Goal: Task Accomplishment & Management: Manage account settings

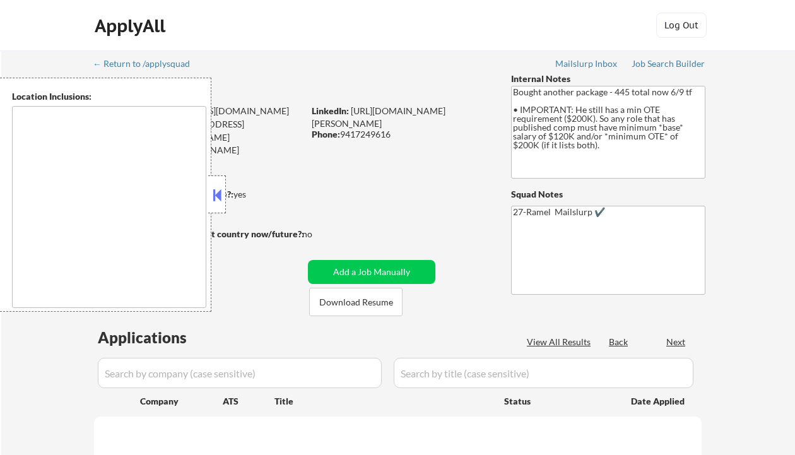
click at [216, 190] on button at bounding box center [217, 194] width 14 height 19
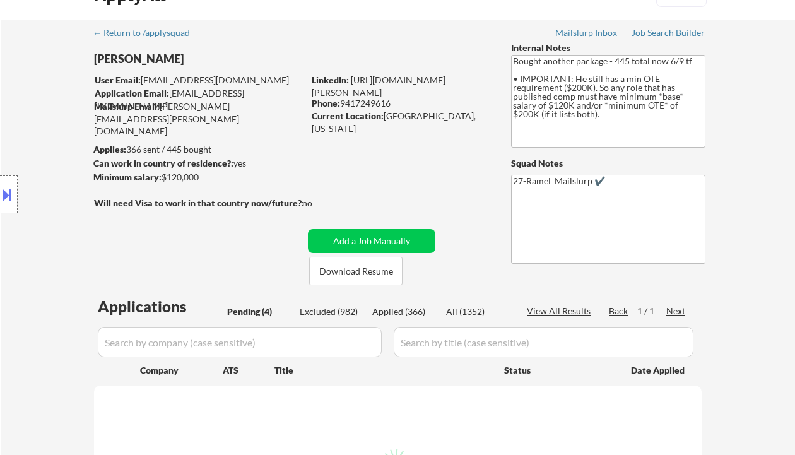
select select ""pending""
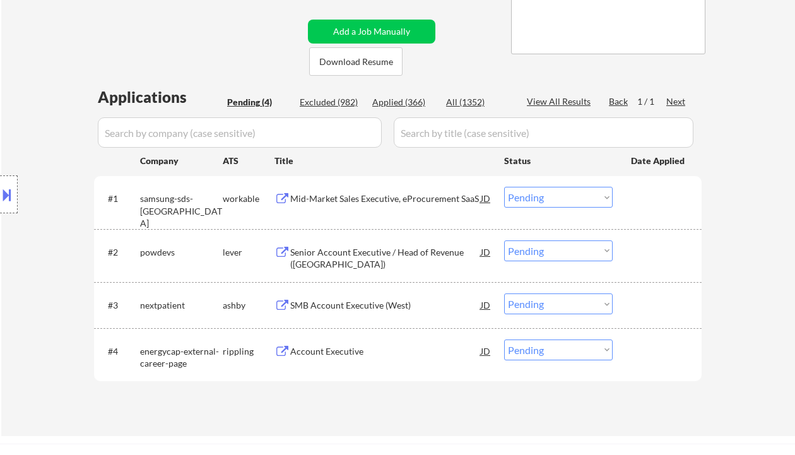
scroll to position [252, 0]
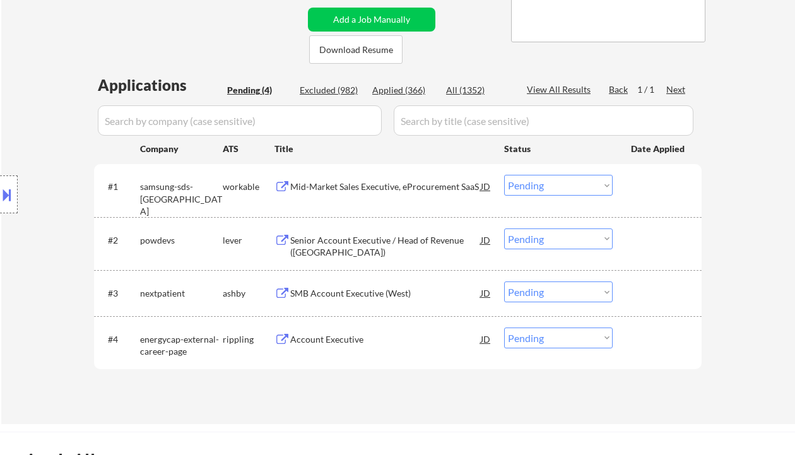
click at [43, 95] on div "Location Inclusions: remote" at bounding box center [113, 195] width 226 height 234
click at [23, 103] on div "Location Inclusions: remote" at bounding box center [113, 195] width 226 height 234
click at [384, 177] on div "Mid-Market Sales Executive, eProcurement SaaS" at bounding box center [385, 186] width 190 height 23
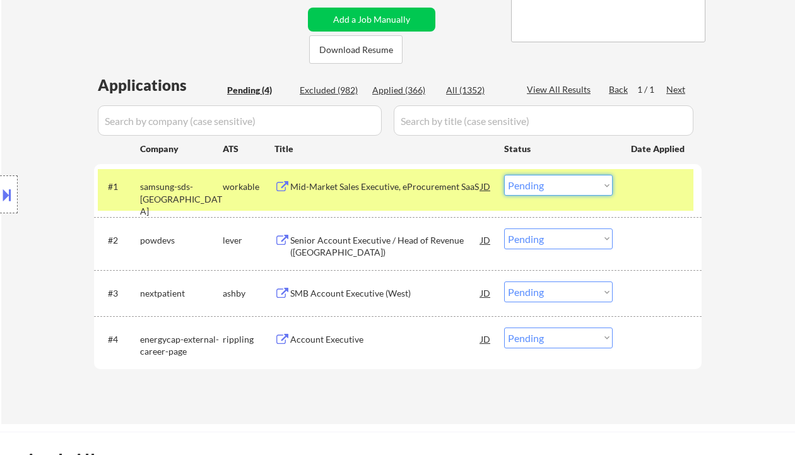
drag, startPoint x: 538, startPoint y: 190, endPoint x: 545, endPoint y: 191, distance: 7.1
click at [539, 190] on select "Choose an option... Pending Applied Excluded (Questions) Excluded (Expired) Exc…" at bounding box center [558, 185] width 108 height 21
click at [504, 175] on select "Choose an option... Pending Applied Excluded (Questions) Excluded (Expired) Exc…" at bounding box center [558, 185] width 108 height 21
click at [413, 243] on div "Senior Account Executive / Head of Revenue (USA)" at bounding box center [385, 246] width 190 height 25
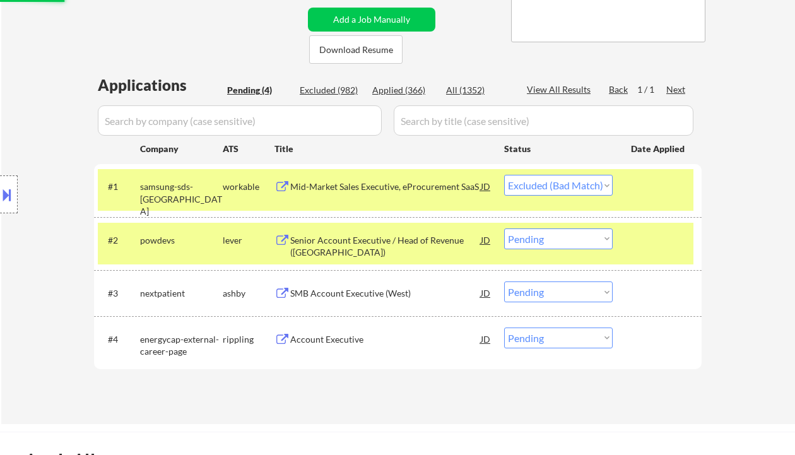
select select ""pending""
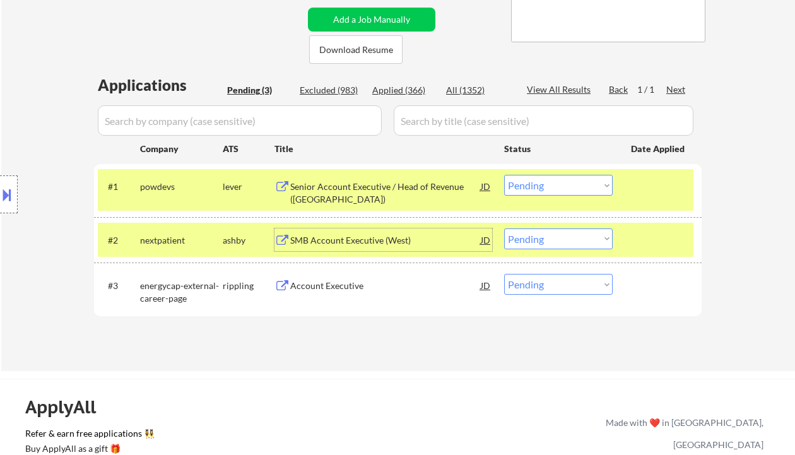
click at [343, 288] on div "Account Executive" at bounding box center [385, 285] width 190 height 13
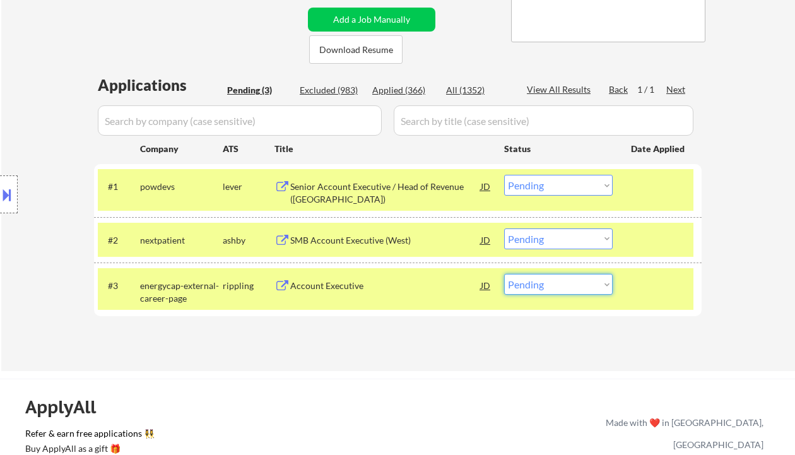
click at [555, 288] on select "Choose an option... Pending Applied Excluded (Questions) Excluded (Expired) Exc…" at bounding box center [558, 284] width 108 height 21
select select ""excluded__expired_""
click at [504, 274] on select "Choose an option... Pending Applied Excluded (Questions) Excluded (Expired) Exc…" at bounding box center [558, 284] width 108 height 21
click at [368, 184] on div "Senior Account Executive / Head of Revenue (USA)" at bounding box center [385, 192] width 190 height 25
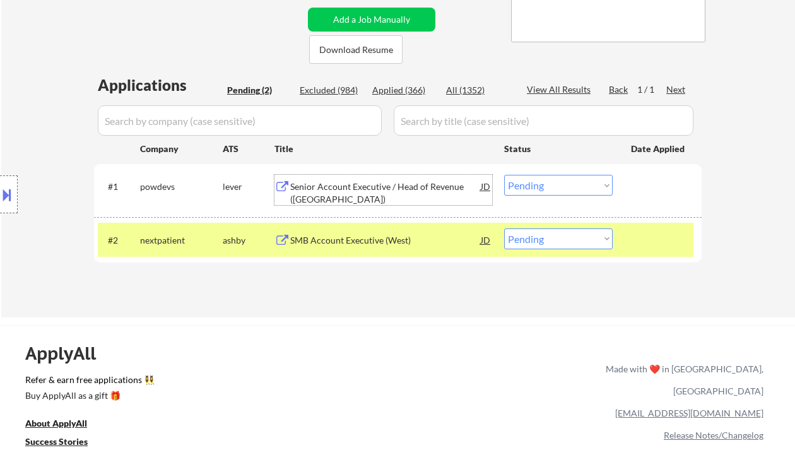
click at [546, 187] on select "Choose an option... Pending Applied Excluded (Questions) Excluded (Expired) Exc…" at bounding box center [558, 185] width 108 height 21
click at [504, 175] on select "Choose an option... Pending Applied Excluded (Questions) Excluded (Expired) Exc…" at bounding box center [558, 185] width 108 height 21
click at [355, 242] on div "SMB Account Executive (West)" at bounding box center [385, 240] width 190 height 13
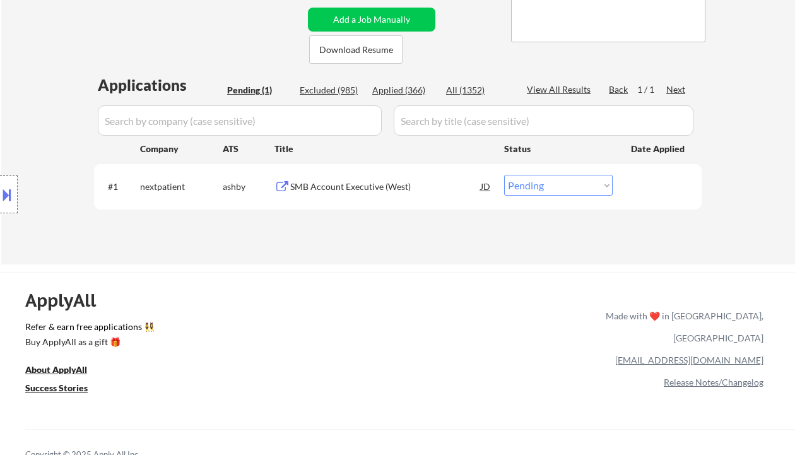
click at [540, 180] on select "Choose an option... Pending Applied Excluded (Questions) Excluded (Expired) Exc…" at bounding box center [558, 185] width 108 height 21
select select ""excluded__bad_match_""
click at [504, 175] on select "Choose an option... Pending Applied Excluded (Questions) Excluded (Expired) Exc…" at bounding box center [558, 185] width 108 height 21
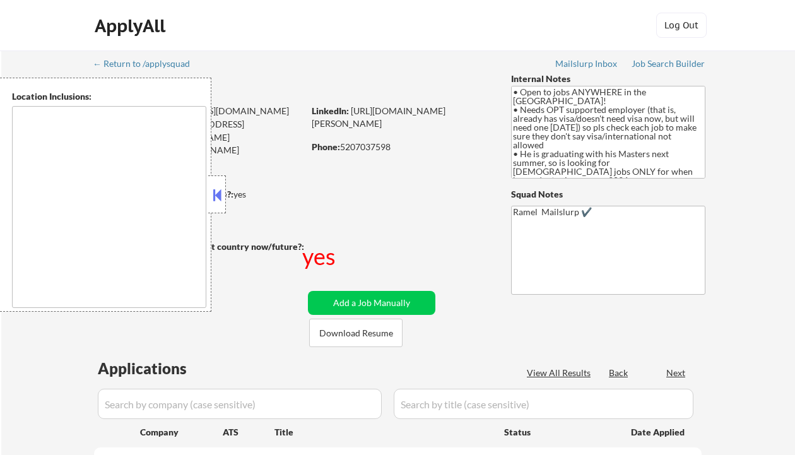
click at [219, 190] on button at bounding box center [217, 194] width 14 height 19
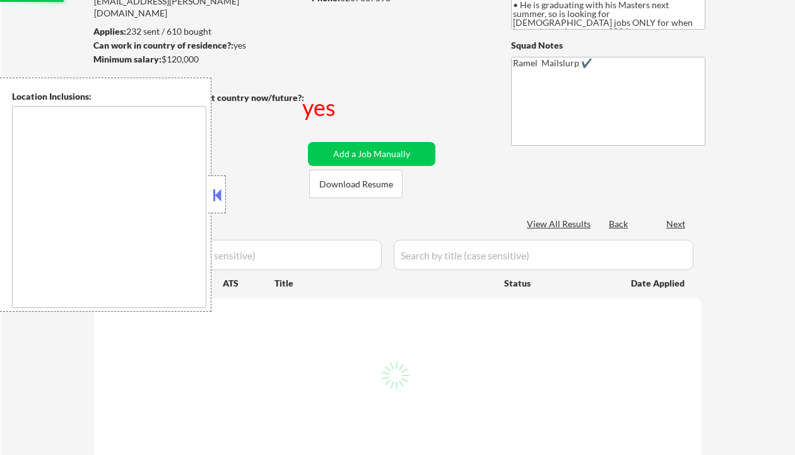
scroll to position [252, 0]
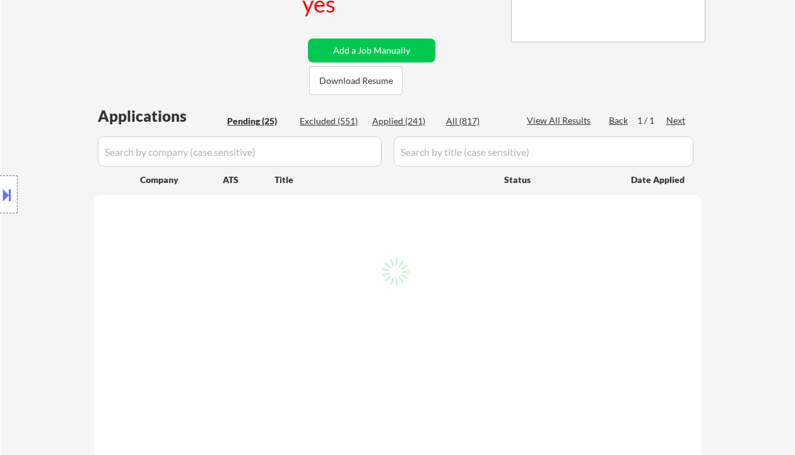
select select ""pending""
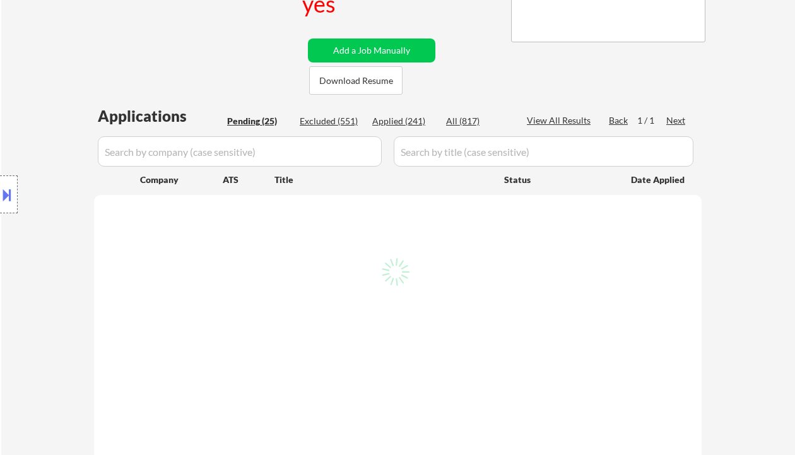
select select ""pending""
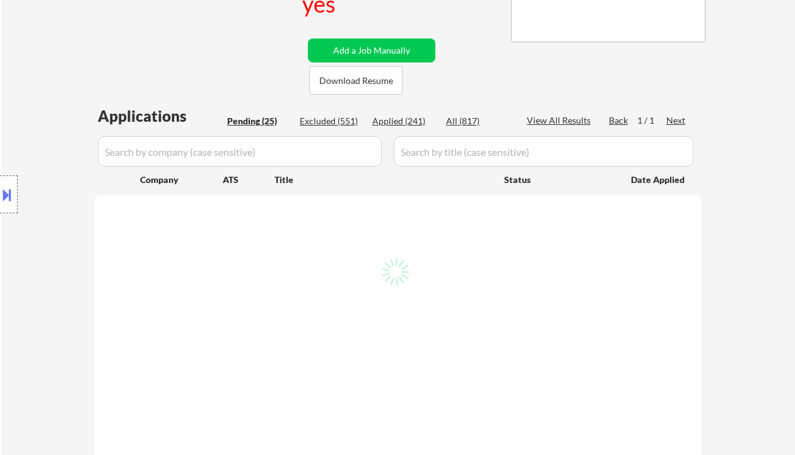
select select ""pending""
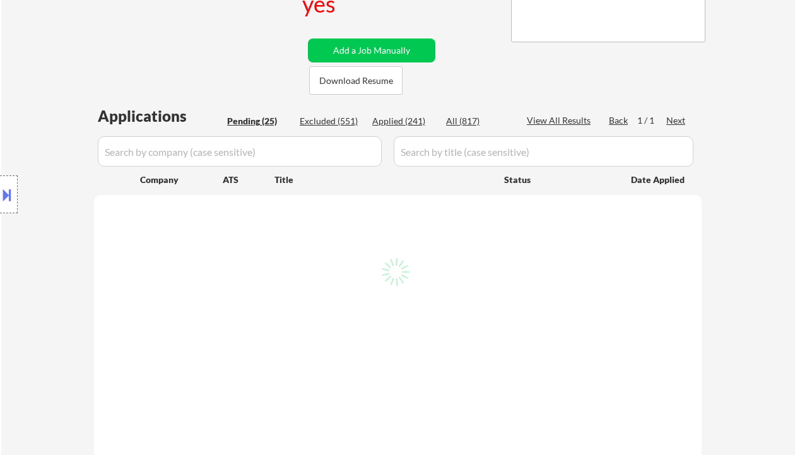
select select ""pending""
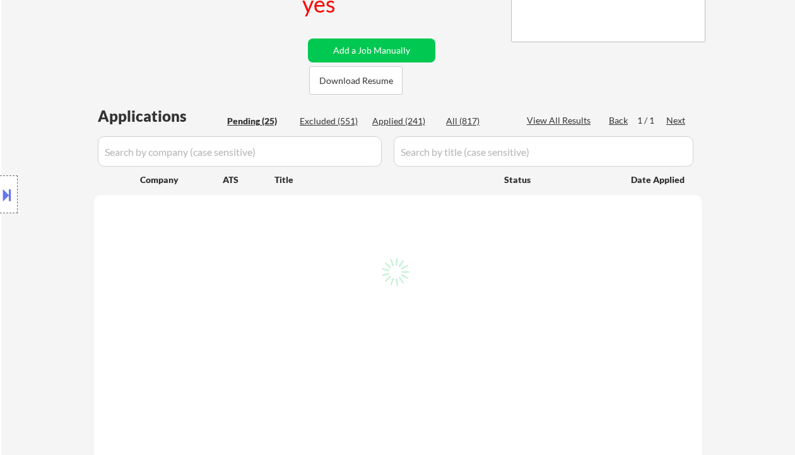
select select ""pending""
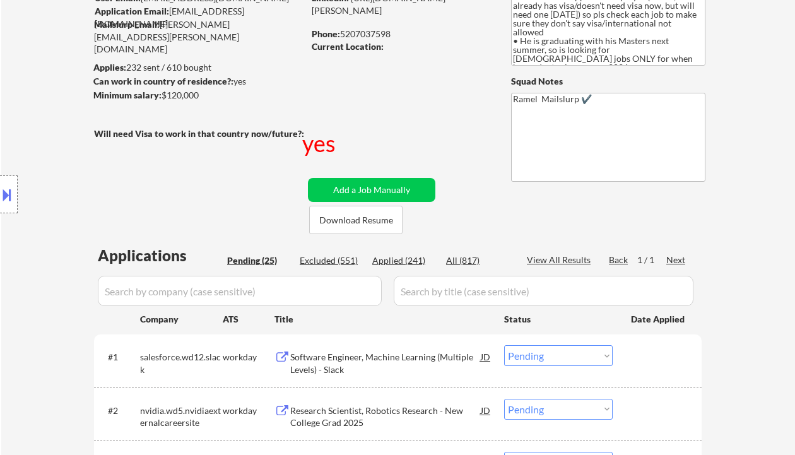
scroll to position [84, 0]
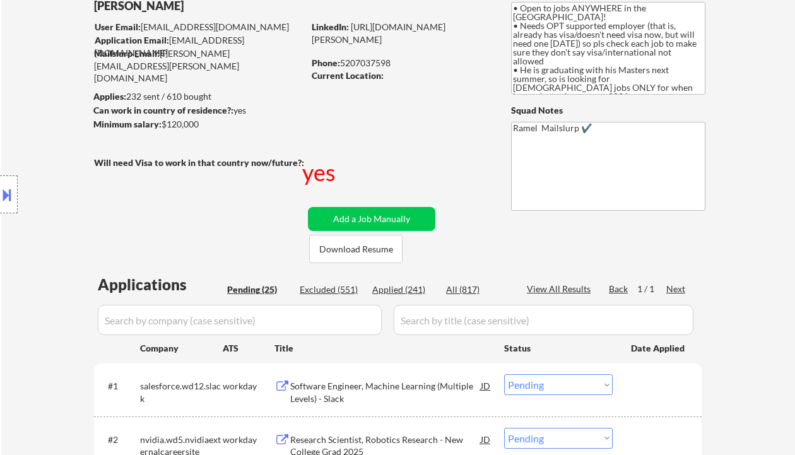
click at [25, 255] on div "Location Inclusions: country:US" at bounding box center [113, 195] width 226 height 234
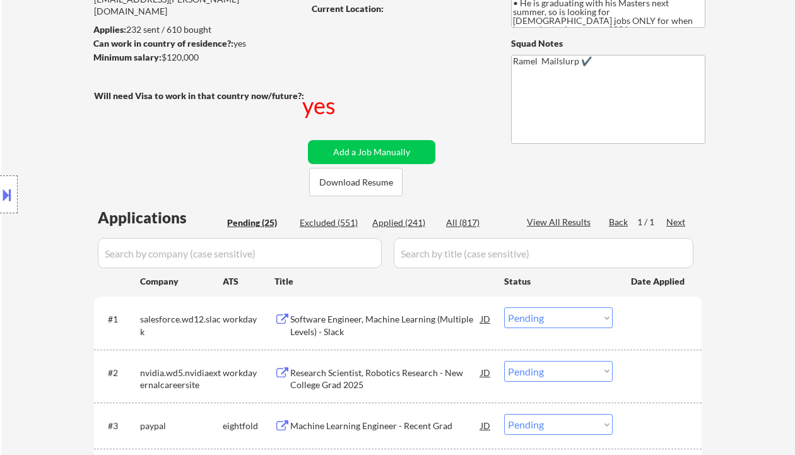
scroll to position [168, 0]
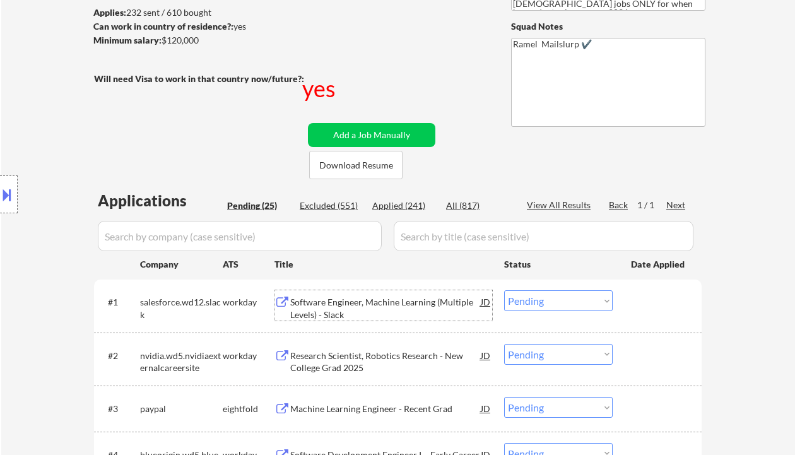
click at [354, 307] on div "Software Engineer, Machine Learning (Multiple Levels) - Slack" at bounding box center [385, 308] width 190 height 25
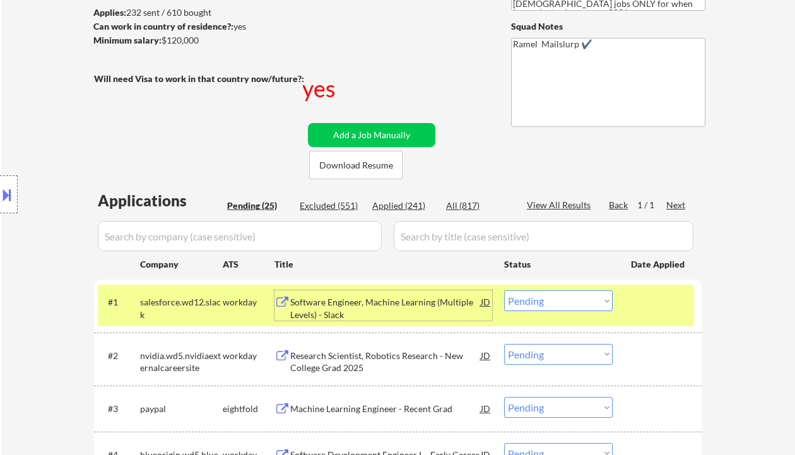
click at [542, 304] on select "Choose an option... Pending Applied Excluded (Questions) Excluded (Expired) Exc…" at bounding box center [558, 300] width 108 height 21
click at [504, 290] on select "Choose an option... Pending Applied Excluded (Questions) Excluded (Expired) Exc…" at bounding box center [558, 300] width 108 height 21
click at [379, 360] on div "Research Scientist, Robotics Research - New College Grad 2025" at bounding box center [385, 361] width 190 height 25
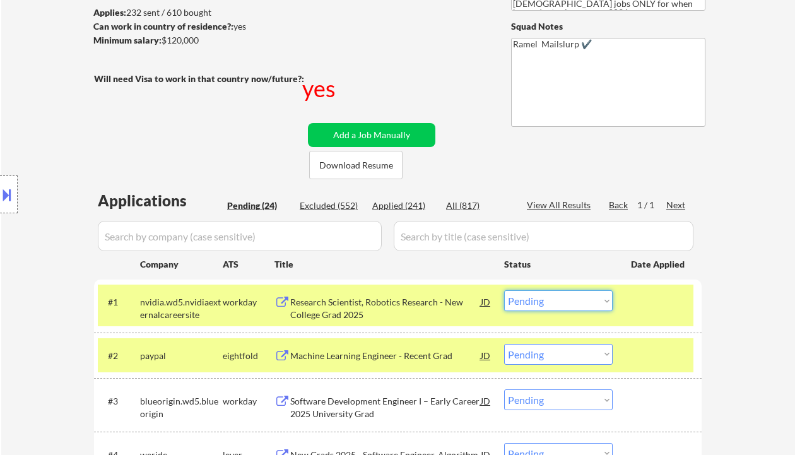
drag, startPoint x: 541, startPoint y: 305, endPoint x: 552, endPoint y: 301, distance: 11.8
click at [541, 305] on select "Choose an option... Pending Applied Excluded (Questions) Excluded (Expired) Exc…" at bounding box center [558, 300] width 108 height 21
click at [504, 290] on select "Choose an option... Pending Applied Excluded (Questions) Excluded (Expired) Exc…" at bounding box center [558, 300] width 108 height 21
click at [360, 358] on div "Machine Learning Engineer - Recent Grad" at bounding box center [385, 355] width 190 height 13
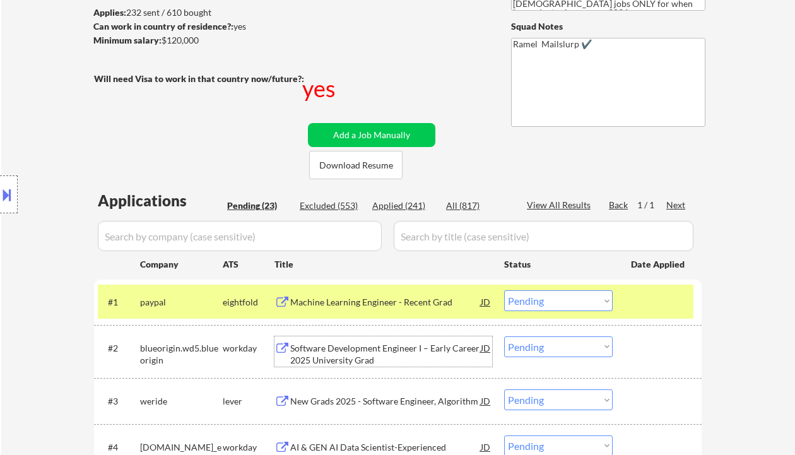
scroll to position [336, 0]
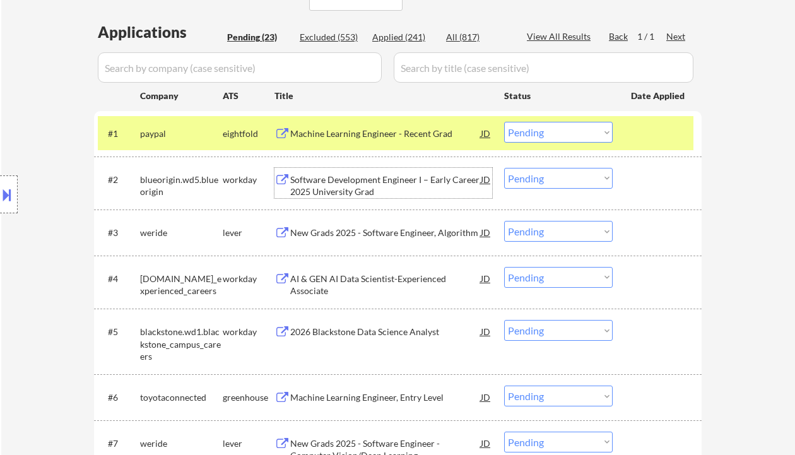
drag, startPoint x: 542, startPoint y: 131, endPoint x: 549, endPoint y: 138, distance: 9.4
click at [542, 131] on select "Choose an option... Pending Applied Excluded (Questions) Excluded (Expired) Exc…" at bounding box center [558, 132] width 108 height 21
click at [504, 122] on select "Choose an option... Pending Applied Excluded (Questions) Excluded (Expired) Exc…" at bounding box center [558, 132] width 108 height 21
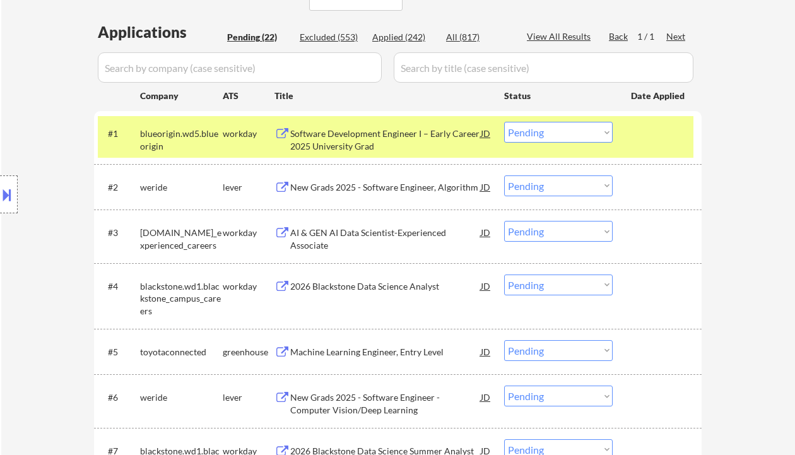
click at [380, 139] on div "Software Development Engineer I – Early Career 2025 University Grad" at bounding box center [385, 139] width 190 height 25
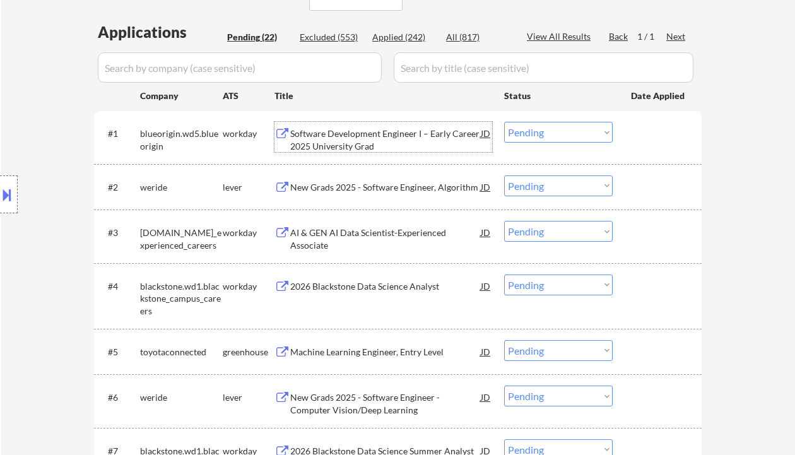
drag, startPoint x: 545, startPoint y: 127, endPoint x: 547, endPoint y: 134, distance: 6.8
click at [545, 127] on select "Choose an option... Pending Applied Excluded (Questions) Excluded (Expired) Exc…" at bounding box center [558, 132] width 108 height 21
click at [504, 122] on select "Choose an option... Pending Applied Excluded (Questions) Excluded (Expired) Exc…" at bounding box center [558, 132] width 108 height 21
click at [375, 192] on div "New Grads 2025 - Software Engineer, Algorithm" at bounding box center [385, 187] width 190 height 13
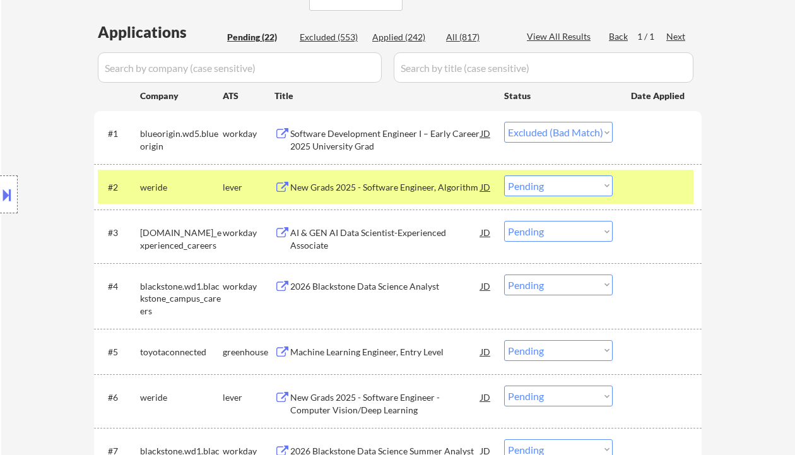
select select ""pending""
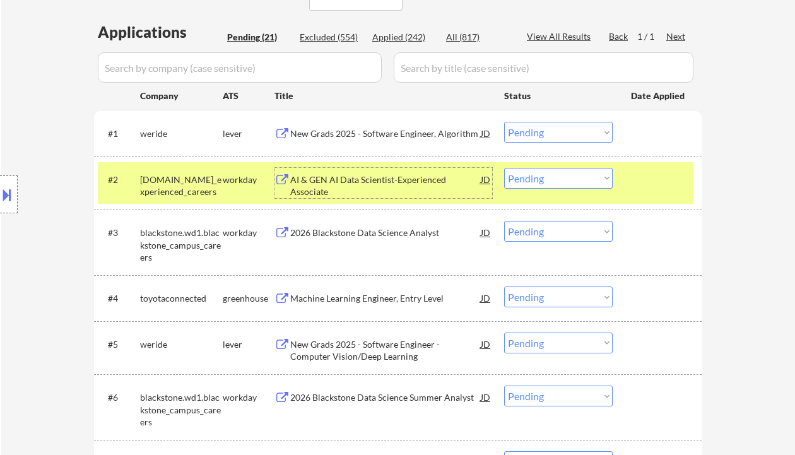
click at [405, 182] on div "AI & GEN AI Data Scientist-Experienced Associate" at bounding box center [385, 185] width 190 height 25
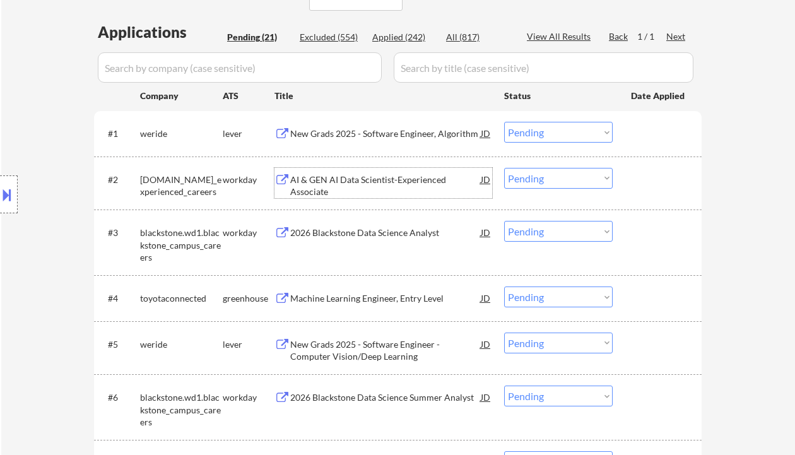
click at [551, 182] on select "Choose an option... Pending Applied Excluded (Questions) Excluded (Expired) Exc…" at bounding box center [558, 178] width 108 height 21
click at [504, 168] on select "Choose an option... Pending Applied Excluded (Questions) Excluded (Expired) Exc…" at bounding box center [558, 178] width 108 height 21
click at [369, 233] on div "2026 Blackstone Data Science Analyst" at bounding box center [385, 232] width 190 height 13
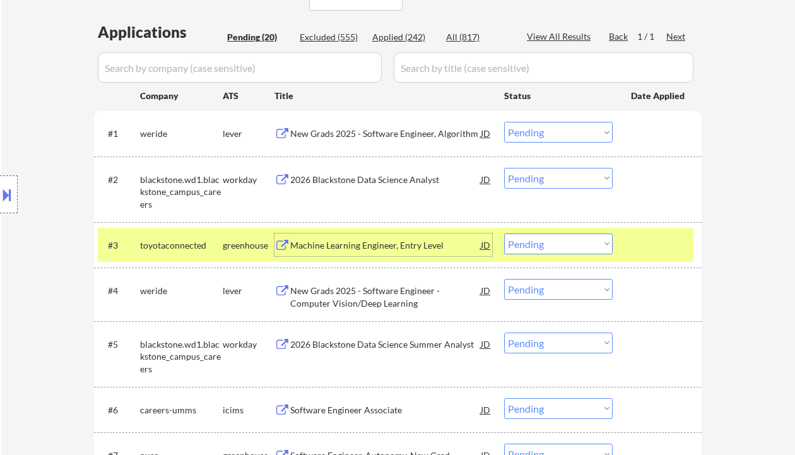
click at [547, 181] on select "Choose an option... Pending Applied Excluded (Questions) Excluded (Expired) Exc…" at bounding box center [558, 178] width 108 height 21
click at [504, 168] on select "Choose an option... Pending Applied Excluded (Questions) Excluded (Expired) Exc…" at bounding box center [558, 178] width 108 height 21
click at [367, 242] on div "Machine Learning Engineer, Entry Level" at bounding box center [385, 245] width 190 height 13
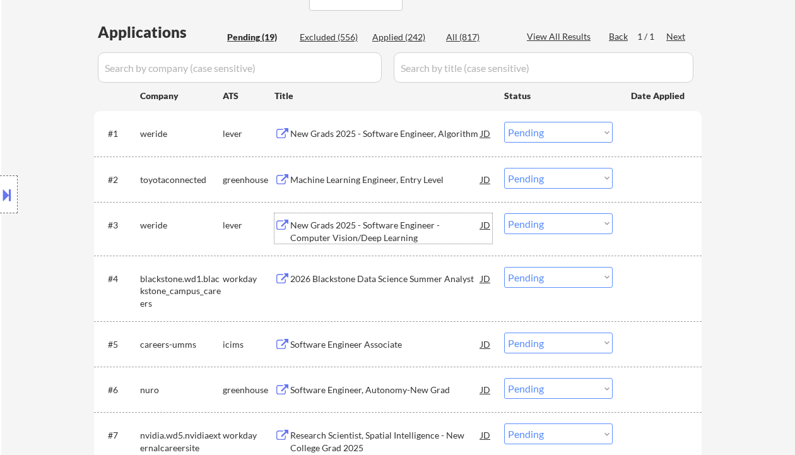
click at [565, 185] on select "Choose an option... Pending Applied Excluded (Questions) Excluded (Expired) Exc…" at bounding box center [558, 178] width 108 height 21
click at [504, 168] on select "Choose an option... Pending Applied Excluded (Questions) Excluded (Expired) Exc…" at bounding box center [558, 178] width 108 height 21
click at [377, 228] on div "New Grads 2025 - Software Engineer - Computer Vision/Deep Learning" at bounding box center [385, 231] width 190 height 25
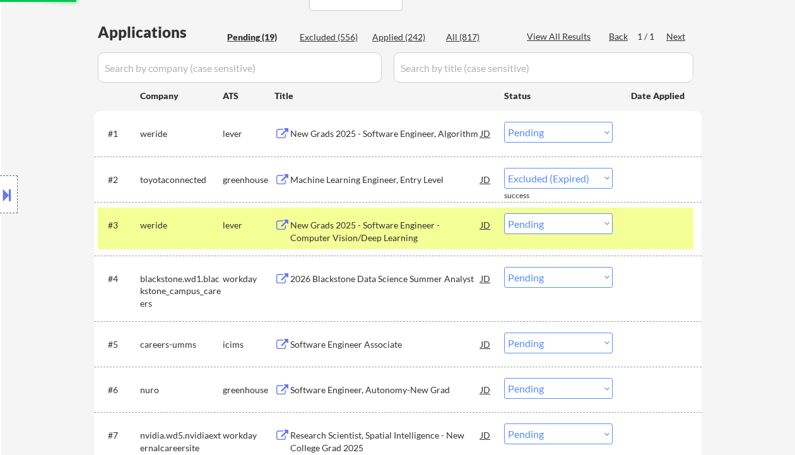
select select ""pending""
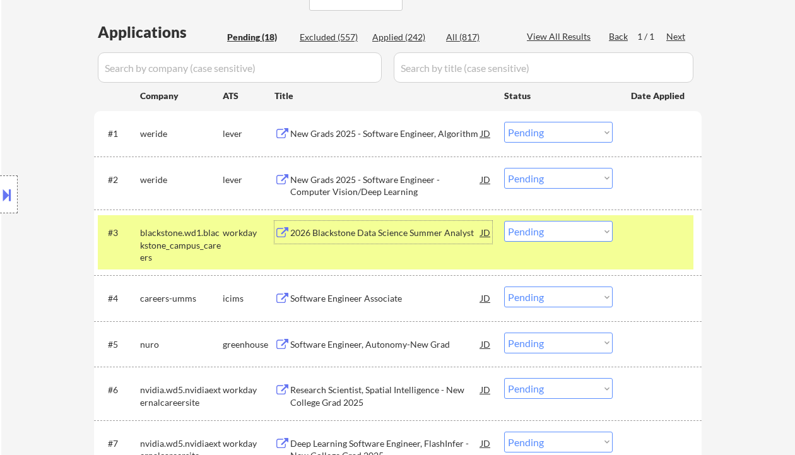
scroll to position [420, 0]
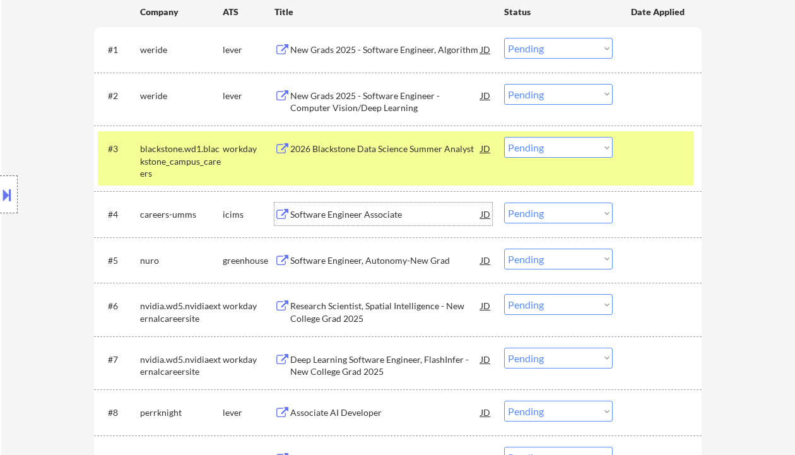
click at [348, 218] on div "Software Engineer Associate" at bounding box center [385, 214] width 190 height 13
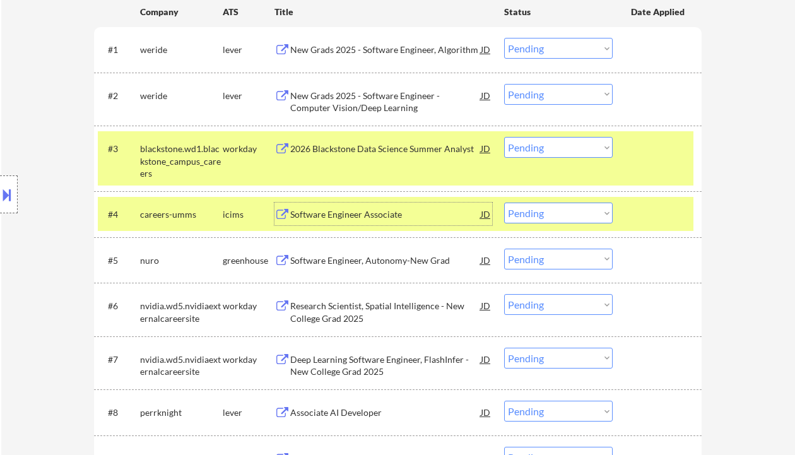
drag, startPoint x: 551, startPoint y: 219, endPoint x: 560, endPoint y: 223, distance: 10.2
click at [551, 219] on select "Choose an option... Pending Applied Excluded (Questions) Excluded (Expired) Exc…" at bounding box center [558, 212] width 108 height 21
click at [504, 202] on select "Choose an option... Pending Applied Excluded (Questions) Excluded (Expired) Exc…" at bounding box center [558, 212] width 108 height 21
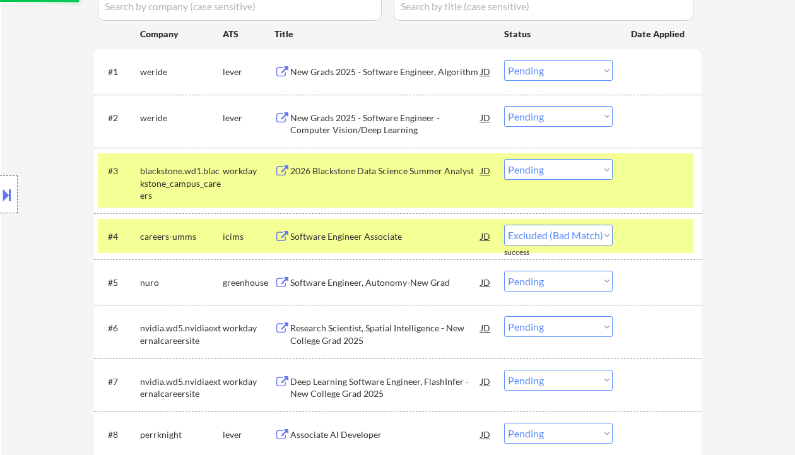
select select ""pending""
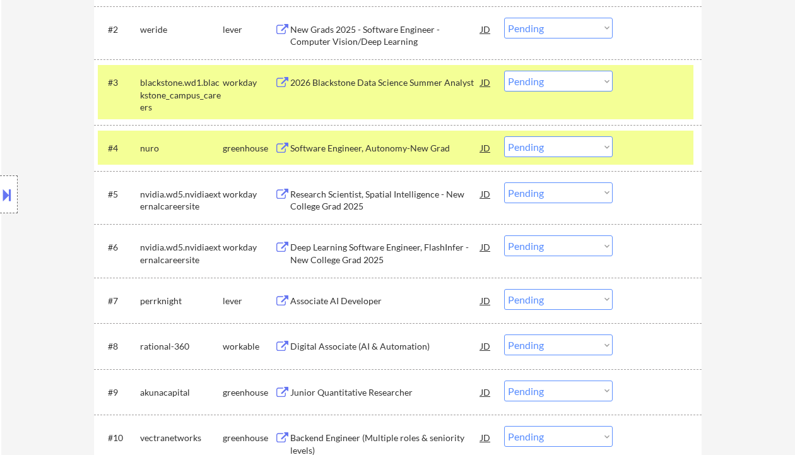
scroll to position [504, 0]
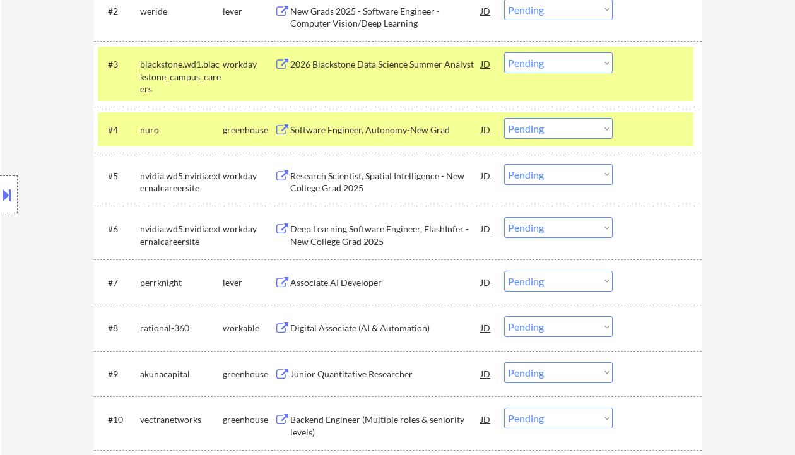
click at [373, 175] on div "Research Scientist, Spatial Intelligence - New College Grad 2025" at bounding box center [385, 182] width 190 height 25
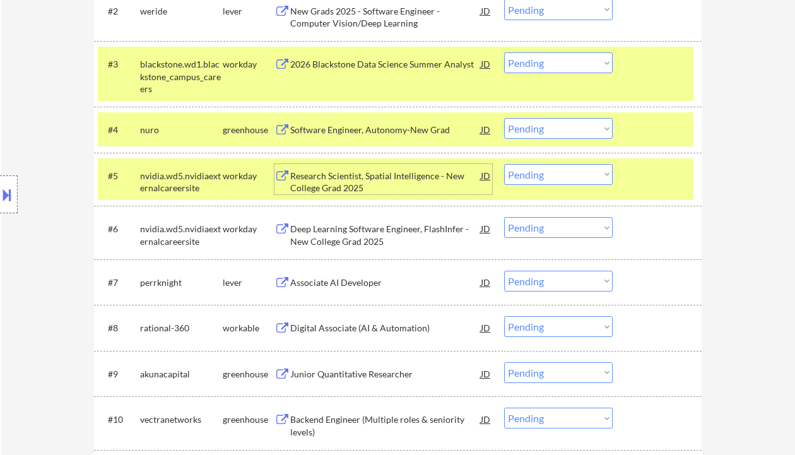
click at [530, 168] on select "Choose an option... Pending Applied Excluded (Questions) Excluded (Expired) Exc…" at bounding box center [558, 174] width 108 height 21
click at [504, 164] on select "Choose an option... Pending Applied Excluded (Questions) Excluded (Expired) Exc…" at bounding box center [558, 174] width 108 height 21
click at [395, 229] on div "Deep Learning Software Engineer, FlashInfer - New College Grad 2025" at bounding box center [385, 235] width 190 height 25
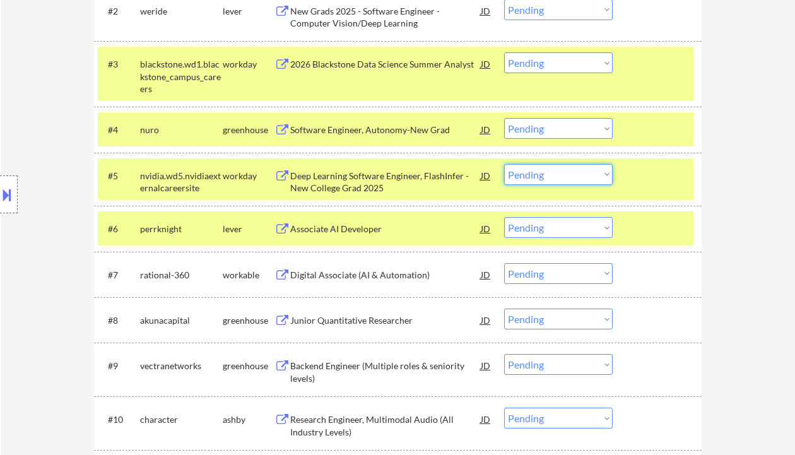
click at [542, 173] on select "Choose an option... Pending Applied Excluded (Questions) Excluded (Expired) Exc…" at bounding box center [558, 174] width 108 height 21
click at [504, 164] on select "Choose an option... Pending Applied Excluded (Questions) Excluded (Expired) Exc…" at bounding box center [558, 174] width 108 height 21
click at [304, 226] on div "Associate AI Developer" at bounding box center [385, 229] width 190 height 13
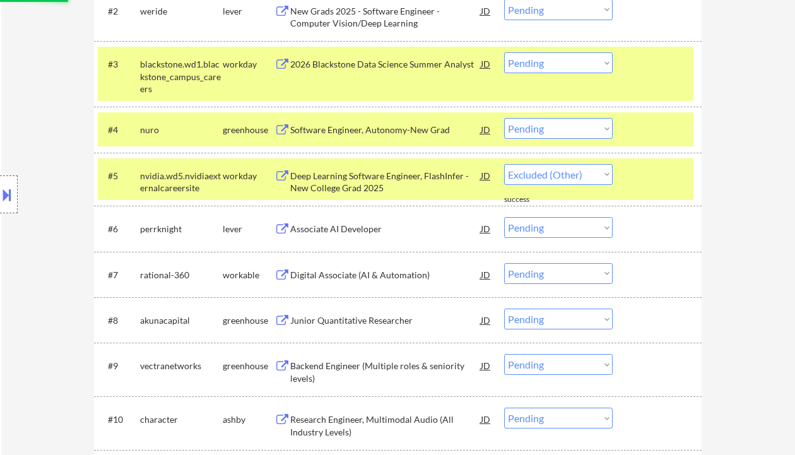
select select ""pending""
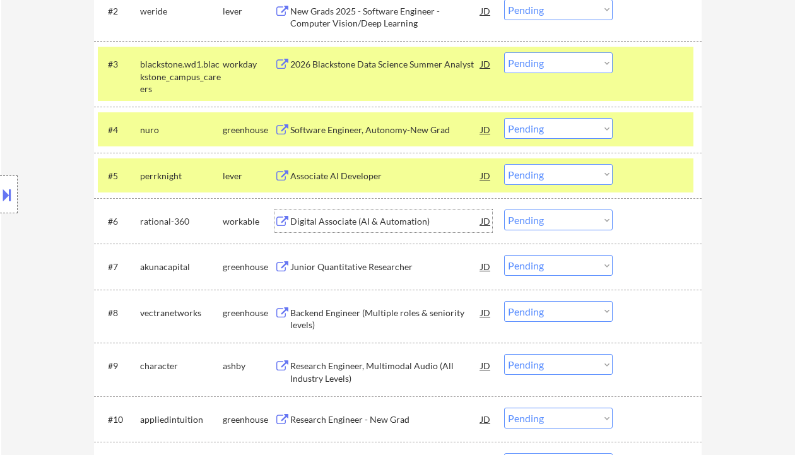
scroll to position [588, 0]
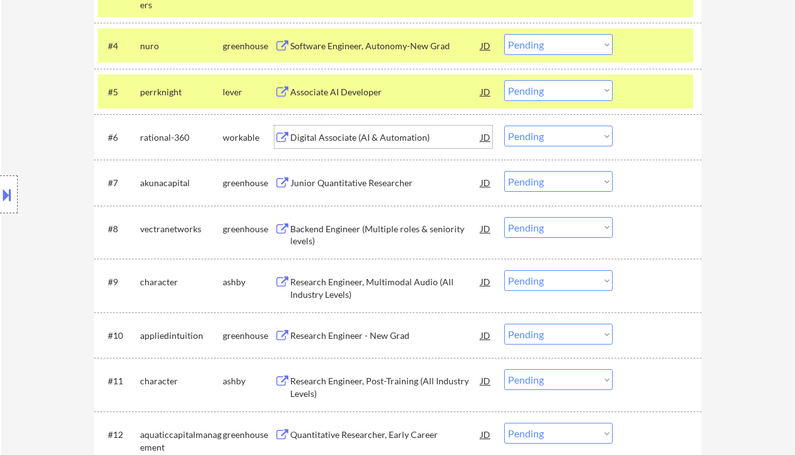
click at [339, 185] on div "Junior Quantitative Researcher" at bounding box center [385, 183] width 190 height 13
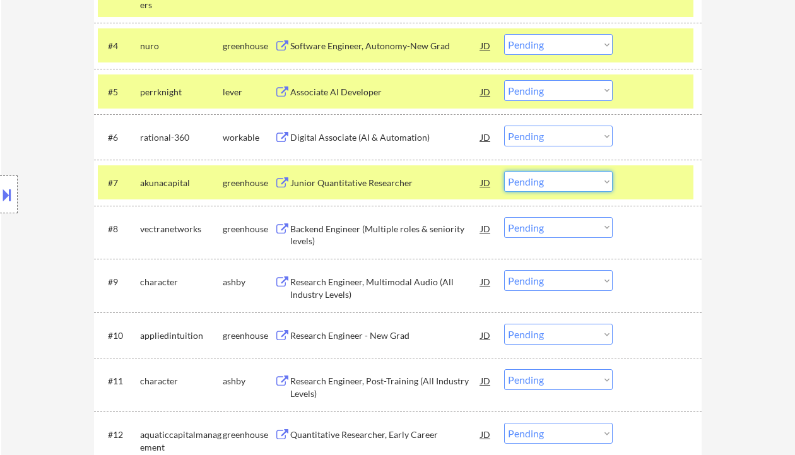
drag, startPoint x: 541, startPoint y: 181, endPoint x: 551, endPoint y: 189, distance: 12.6
click at [542, 181] on select "Choose an option... Pending Applied Excluded (Questions) Excluded (Expired) Exc…" at bounding box center [558, 181] width 108 height 21
click at [504, 171] on select "Choose an option... Pending Applied Excluded (Questions) Excluded (Expired) Exc…" at bounding box center [558, 181] width 108 height 21
click at [377, 226] on div "Backend Engineer (Multiple roles & seniority levels)" at bounding box center [385, 235] width 190 height 25
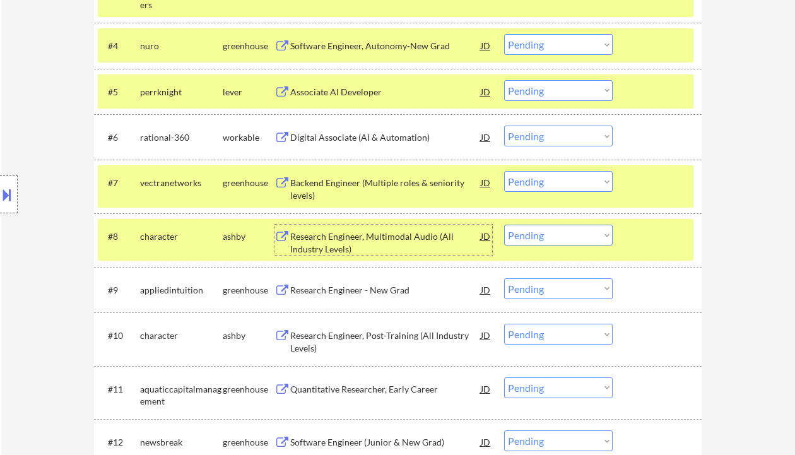
drag, startPoint x: 535, startPoint y: 177, endPoint x: 542, endPoint y: 185, distance: 10.3
click at [535, 177] on select "Choose an option... Pending Applied Excluded (Questions) Excluded (Expired) Exc…" at bounding box center [558, 181] width 108 height 21
click at [504, 171] on select "Choose an option... Pending Applied Excluded (Questions) Excluded (Expired) Exc…" at bounding box center [558, 181] width 108 height 21
click at [363, 242] on div "Research Engineer, Multimodal Audio (All Industry Levels)" at bounding box center [385, 242] width 190 height 25
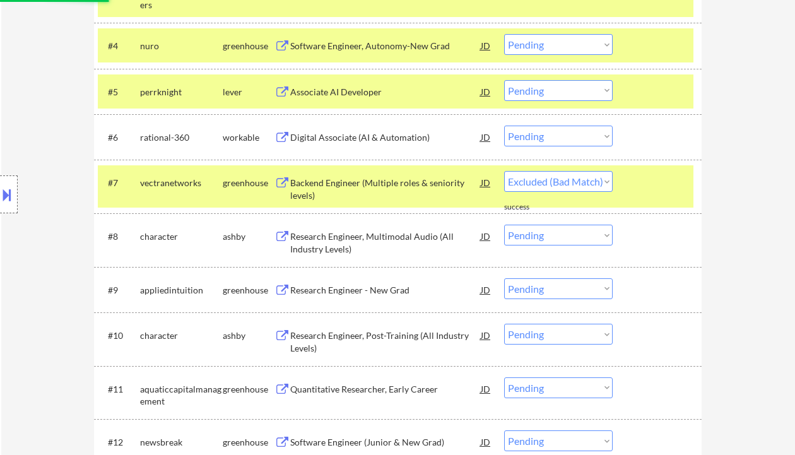
select select ""pending""
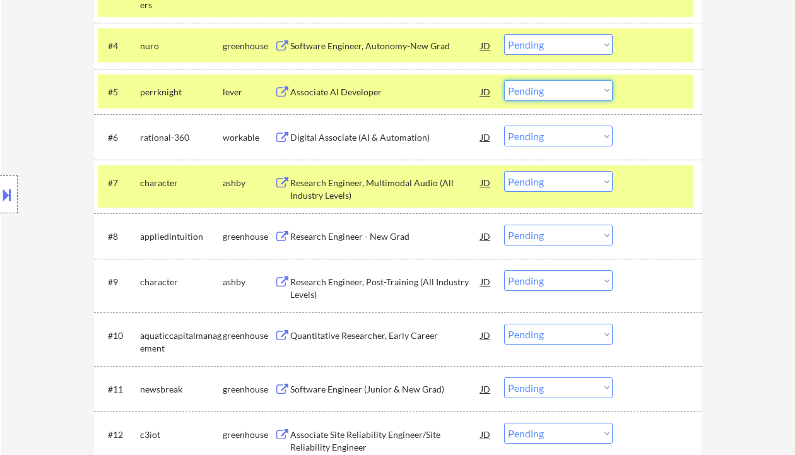
drag, startPoint x: 557, startPoint y: 96, endPoint x: 565, endPoint y: 100, distance: 8.2
click at [557, 96] on select "Choose an option... Pending Applied Excluded (Questions) Excluded (Expired) Exc…" at bounding box center [558, 90] width 108 height 21
click at [504, 80] on select "Choose an option... Pending Applied Excluded (Questions) Excluded (Expired) Exc…" at bounding box center [558, 90] width 108 height 21
click at [396, 139] on div "Digital Associate (AI & Automation)" at bounding box center [385, 137] width 190 height 13
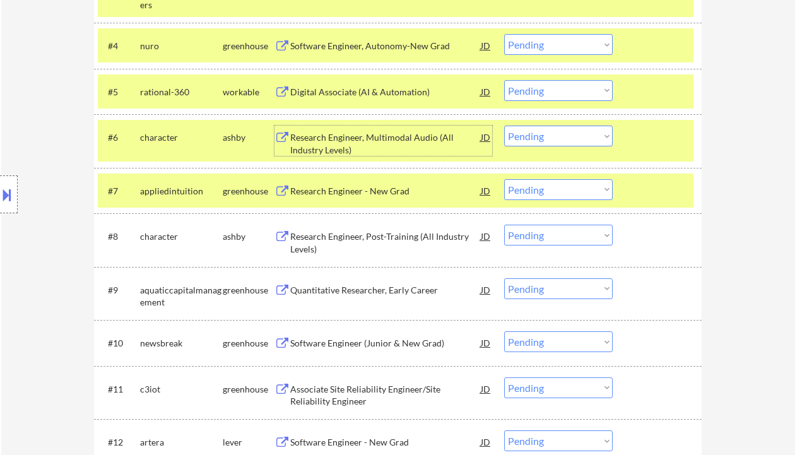
click at [580, 90] on select "Choose an option... Pending Applied Excluded (Questions) Excluded (Expired) Exc…" at bounding box center [558, 90] width 108 height 21
click at [504, 80] on select "Choose an option... Pending Applied Excluded (Questions) Excluded (Expired) Exc…" at bounding box center [558, 90] width 108 height 21
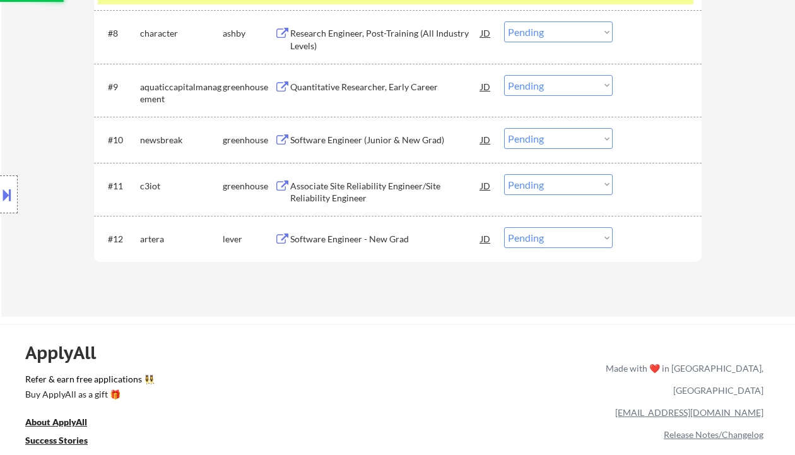
scroll to position [841, 0]
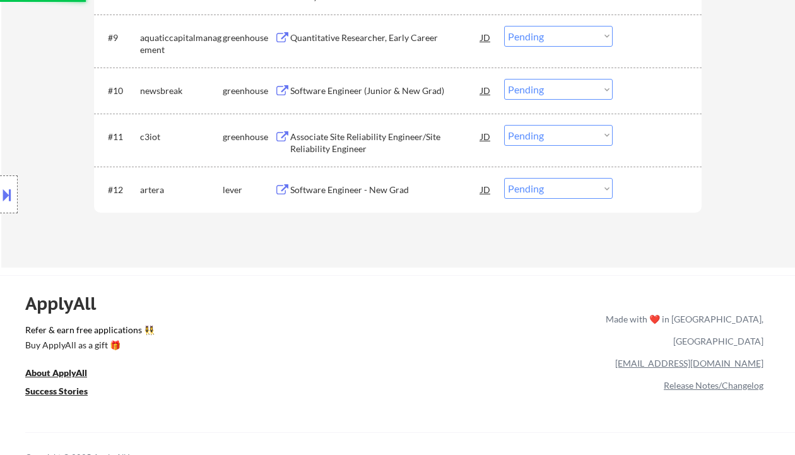
click at [368, 191] on div "Software Engineer - New Grad" at bounding box center [385, 190] width 190 height 13
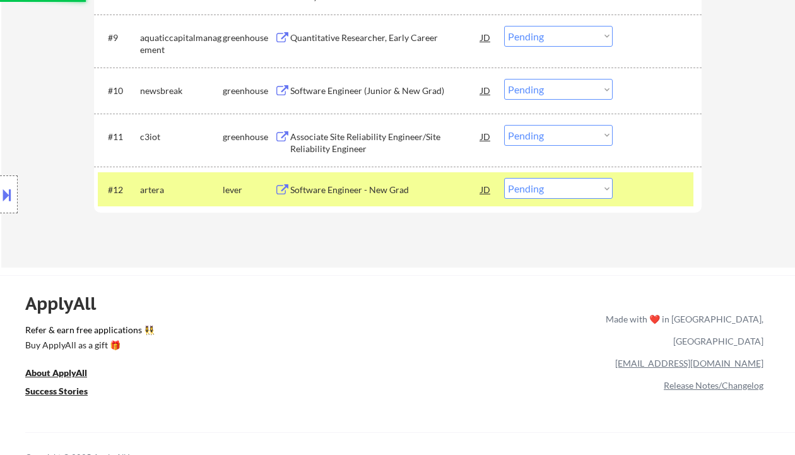
select select ""pending""
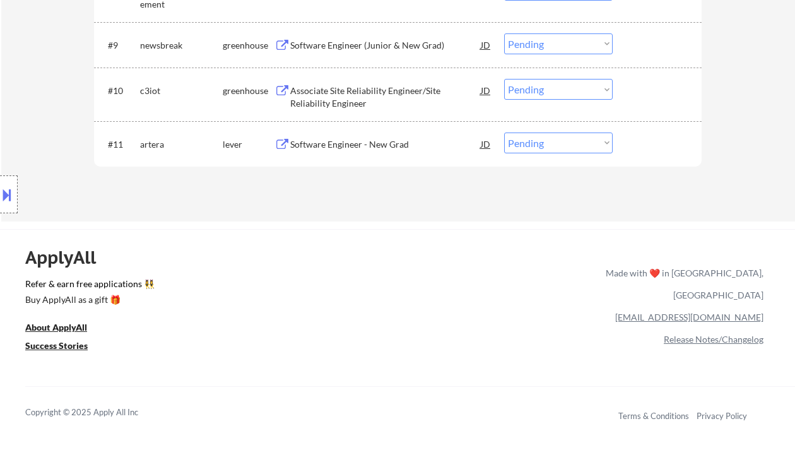
click at [558, 146] on select "Choose an option... Pending Applied Excluded (Questions) Excluded (Expired) Exc…" at bounding box center [558, 142] width 108 height 21
select select ""excluded__expired_""
click at [504, 132] on select "Choose an option... Pending Applied Excluded (Questions) Excluded (Expired) Exc…" at bounding box center [558, 142] width 108 height 21
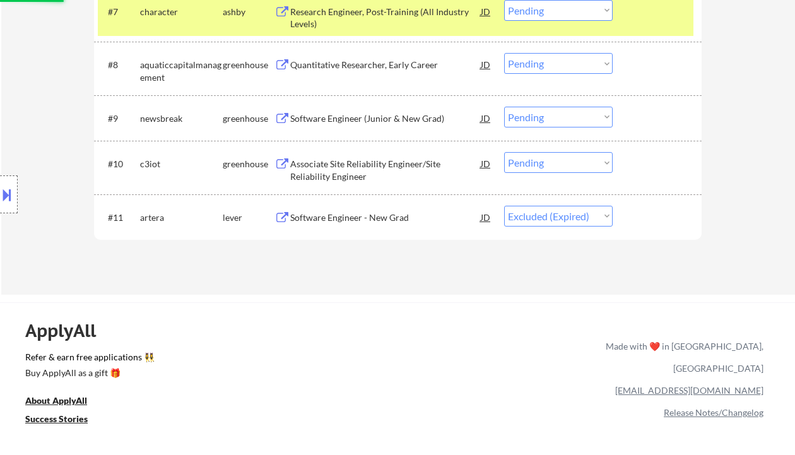
scroll to position [757, 0]
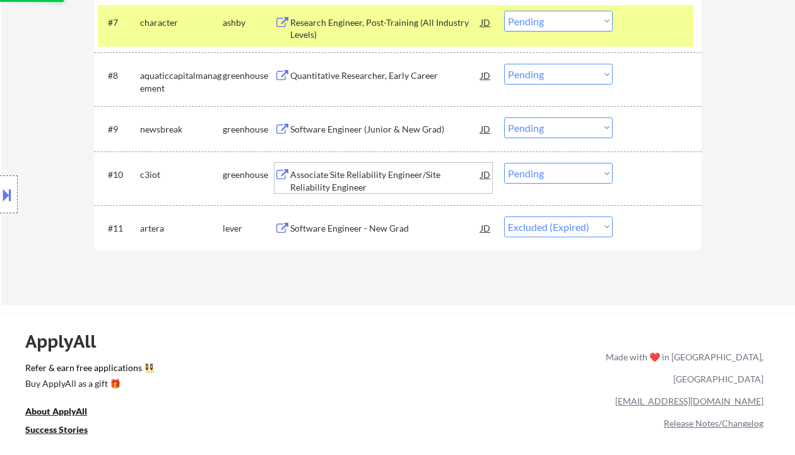
click at [373, 172] on div "Associate Site Reliability Engineer/Site Reliability Engineer" at bounding box center [385, 180] width 190 height 25
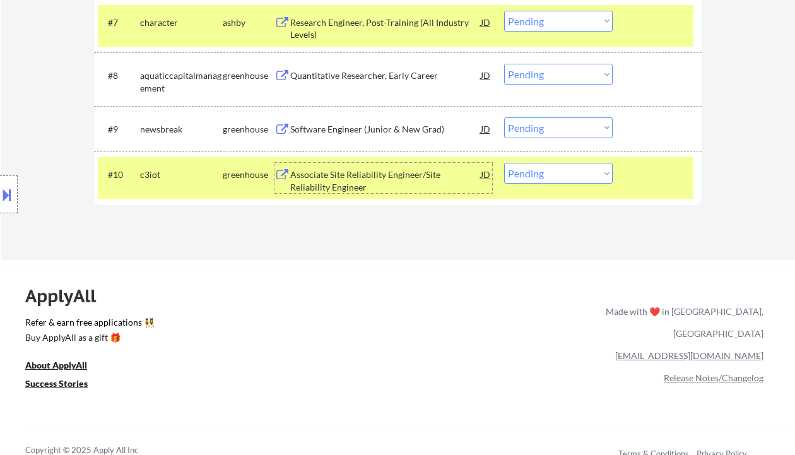
click at [576, 179] on select "Choose an option... Pending Applied Excluded (Questions) Excluded (Expired) Exc…" at bounding box center [558, 173] width 108 height 21
select select ""excluded__bad_match_""
click at [504, 163] on select "Choose an option... Pending Applied Excluded (Questions) Excluded (Expired) Exc…" at bounding box center [558, 173] width 108 height 21
click at [408, 120] on div "Software Engineer (Junior & New Grad)" at bounding box center [385, 128] width 190 height 23
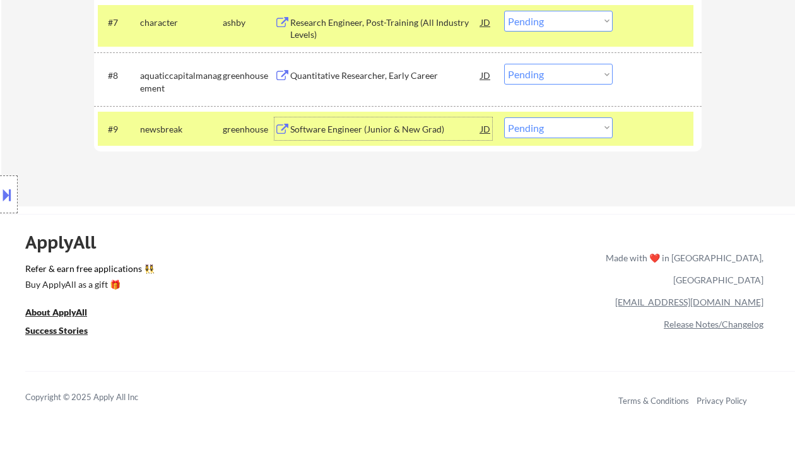
drag, startPoint x: 541, startPoint y: 122, endPoint x: 561, endPoint y: 137, distance: 24.7
click at [541, 122] on select "Choose an option... Pending Applied Excluded (Questions) Excluded (Expired) Exc…" at bounding box center [558, 127] width 108 height 21
select select ""excluded__bad_match_""
click at [504, 117] on select "Choose an option... Pending Applied Excluded (Questions) Excluded (Expired) Exc…" at bounding box center [558, 127] width 108 height 21
click at [368, 74] on div "Quantitative Researcher, Early Career" at bounding box center [385, 75] width 190 height 13
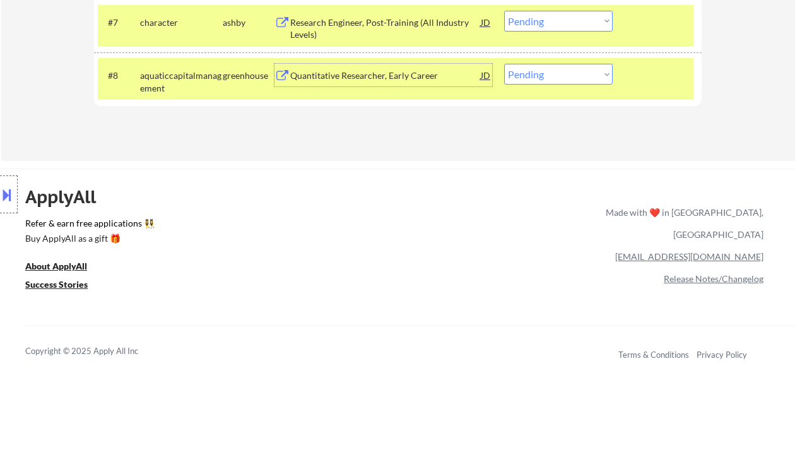
click at [551, 46] on div "#7 character ashby Research Engineer, Post-Training (All Industry Levels) JD Ch…" at bounding box center [395, 26] width 595 height 42
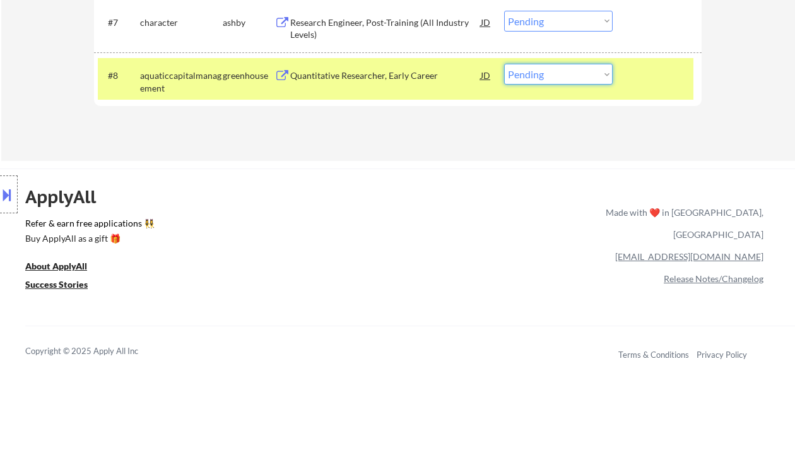
drag, startPoint x: 557, startPoint y: 74, endPoint x: 544, endPoint y: 78, distance: 14.4
click at [557, 74] on select "Choose an option... Pending Applied Excluded (Questions) Excluded (Expired) Exc…" at bounding box center [558, 74] width 108 height 21
select select ""excluded__bad_match_""
click at [504, 64] on select "Choose an option... Pending Applied Excluded (Questions) Excluded (Expired) Exc…" at bounding box center [558, 74] width 108 height 21
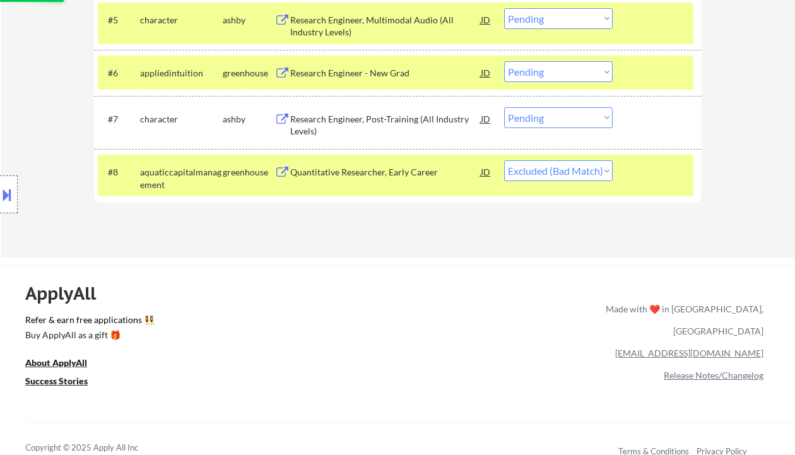
scroll to position [588, 0]
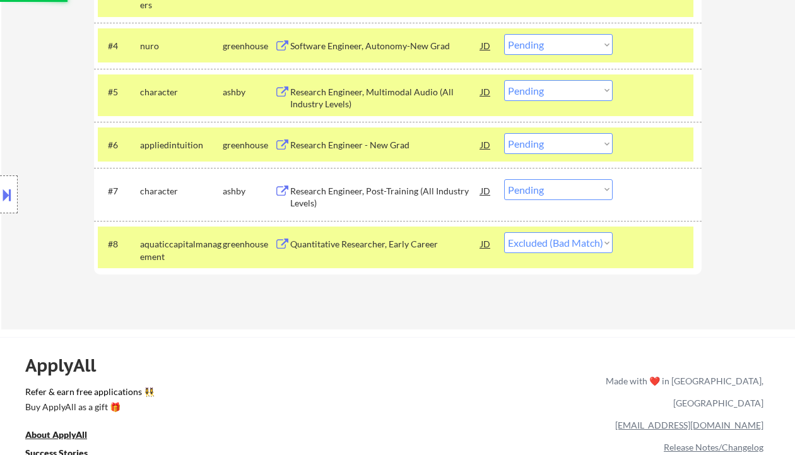
click at [392, 191] on div "Research Engineer, Post-Training (All Industry Levels)" at bounding box center [385, 197] width 190 height 25
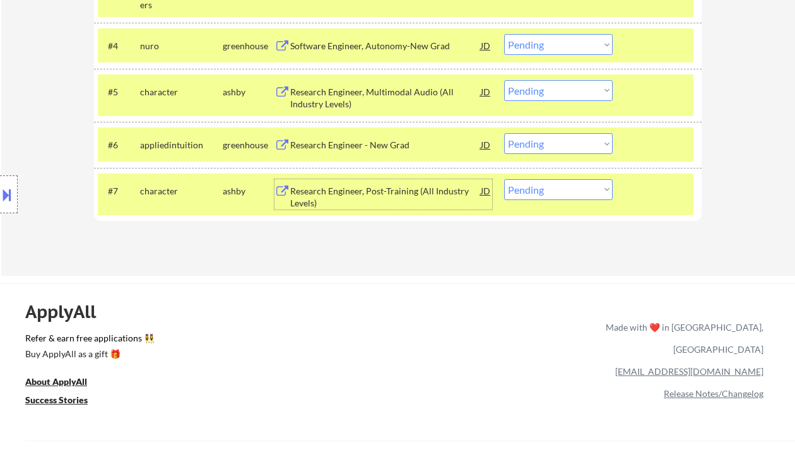
click at [539, 187] on select "Choose an option... Pending Applied Excluded (Questions) Excluded (Expired) Exc…" at bounding box center [558, 189] width 108 height 21
select select ""excluded""
click at [504, 179] on select "Choose an option... Pending Applied Excluded (Questions) Excluded (Expired) Exc…" at bounding box center [558, 189] width 108 height 21
click at [384, 144] on div "Research Engineer - New Grad" at bounding box center [385, 145] width 190 height 13
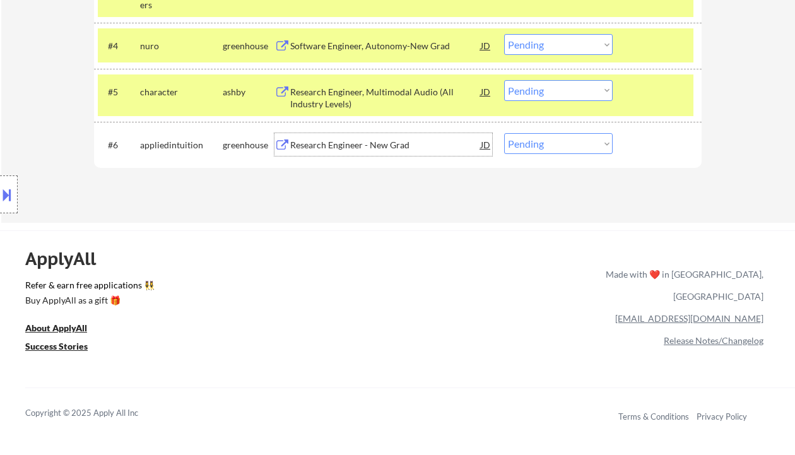
click at [544, 148] on select "Choose an option... Pending Applied Excluded (Questions) Excluded (Expired) Exc…" at bounding box center [558, 143] width 108 height 21
select select ""excluded""
click at [504, 133] on select "Choose an option... Pending Applied Excluded (Questions) Excluded (Expired) Exc…" at bounding box center [558, 143] width 108 height 21
click at [392, 100] on div "Research Engineer, Multimodal Audio (All Industry Levels)" at bounding box center [385, 98] width 190 height 25
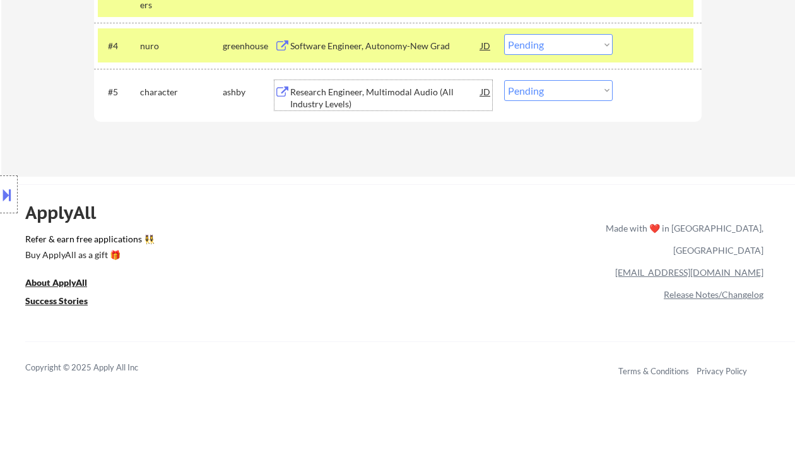
click at [545, 93] on select "Choose an option... Pending Applied Excluded (Questions) Excluded (Expired) Exc…" at bounding box center [558, 90] width 108 height 21
click at [563, 95] on select "Choose an option... Pending Applied Excluded (Questions) Excluded (Expired) Exc…" at bounding box center [558, 90] width 108 height 21
select select ""excluded__bad_match_""
click at [504, 80] on select "Choose an option... Pending Applied Excluded (Questions) Excluded (Expired) Exc…" at bounding box center [558, 90] width 108 height 21
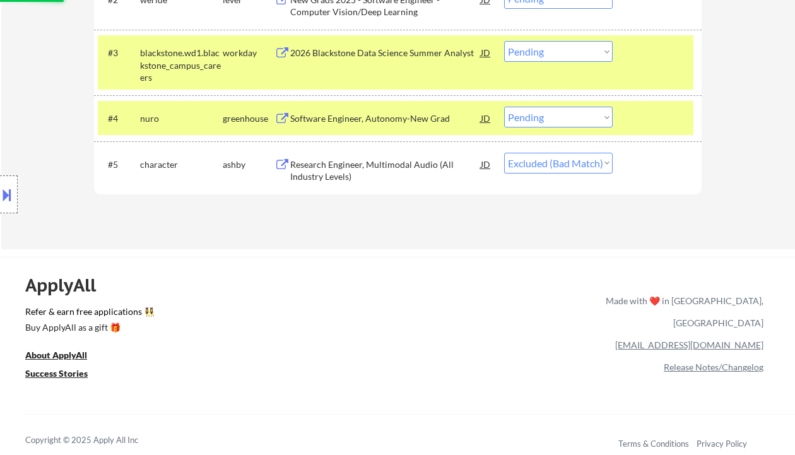
scroll to position [504, 0]
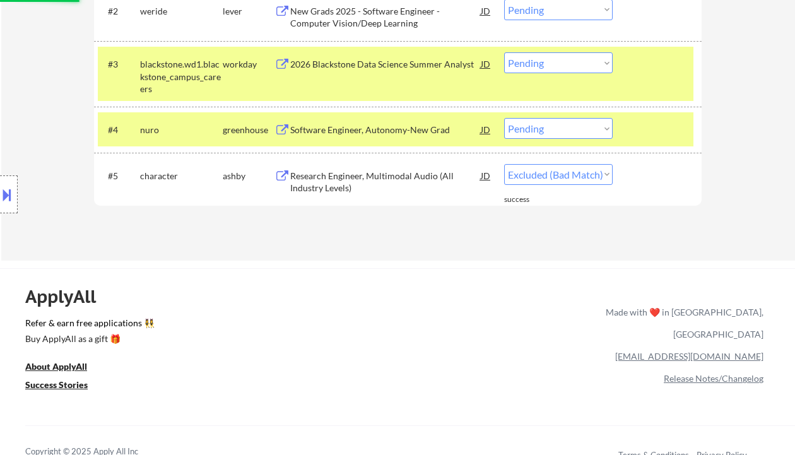
click at [398, 131] on div "Software Engineer, Autonomy-New Grad" at bounding box center [385, 130] width 190 height 13
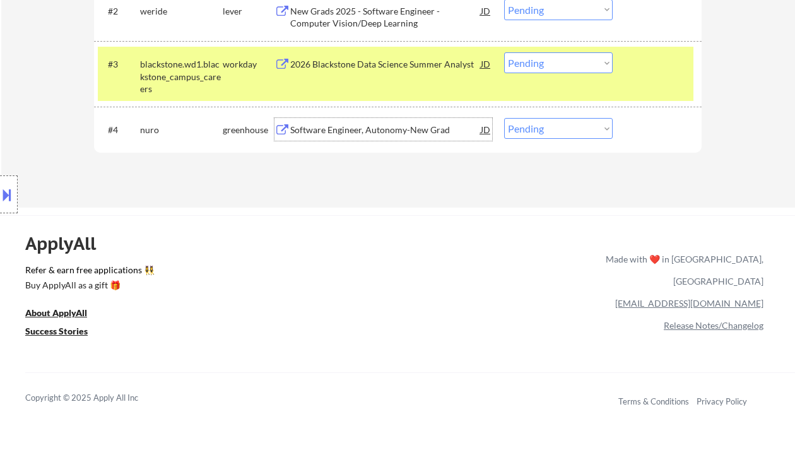
drag, startPoint x: 515, startPoint y: 133, endPoint x: 531, endPoint y: 133, distance: 16.4
click at [515, 133] on select "Choose an option... Pending Applied Excluded (Questions) Excluded (Expired) Exc…" at bounding box center [558, 128] width 108 height 21
select select ""excluded__expired_""
click at [504, 118] on select "Choose an option... Pending Applied Excluded (Questions) Excluded (Expired) Exc…" at bounding box center [558, 128] width 108 height 21
click at [419, 70] on div "2026 Blackstone Data Science Summer Analyst" at bounding box center [385, 64] width 190 height 13
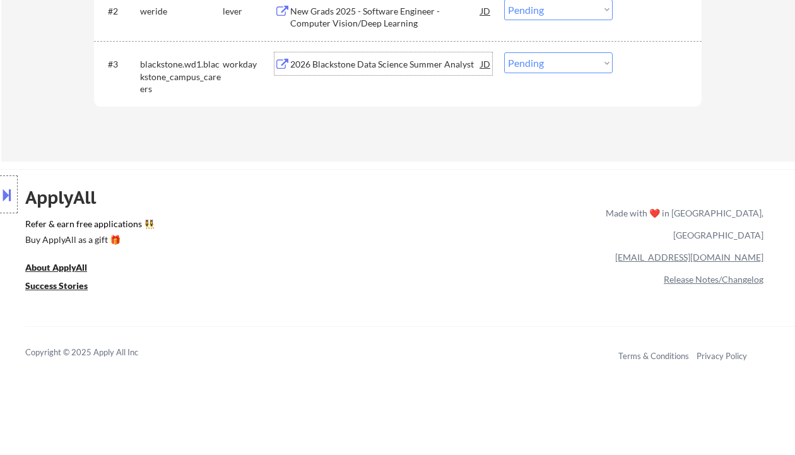
click at [531, 65] on select "Choose an option... Pending Applied Excluded (Questions) Excluded (Expired) Exc…" at bounding box center [558, 62] width 108 height 21
select select ""excluded__salary_""
click at [504, 52] on select "Choose an option... Pending Applied Excluded (Questions) Excluded (Expired) Exc…" at bounding box center [558, 62] width 108 height 21
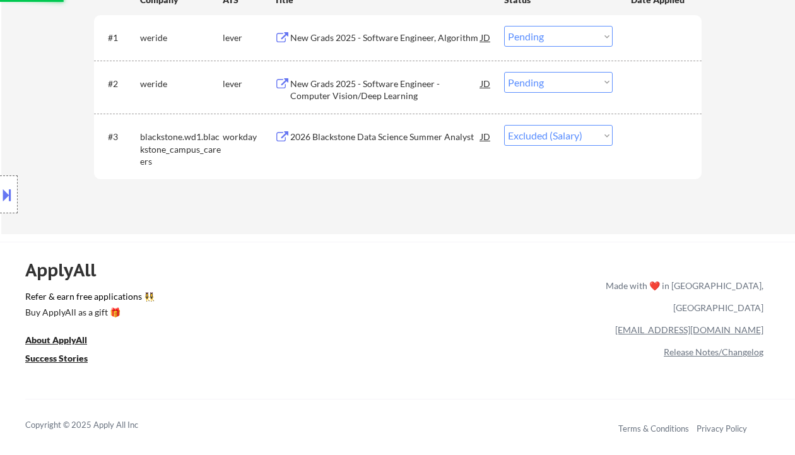
scroll to position [420, 0]
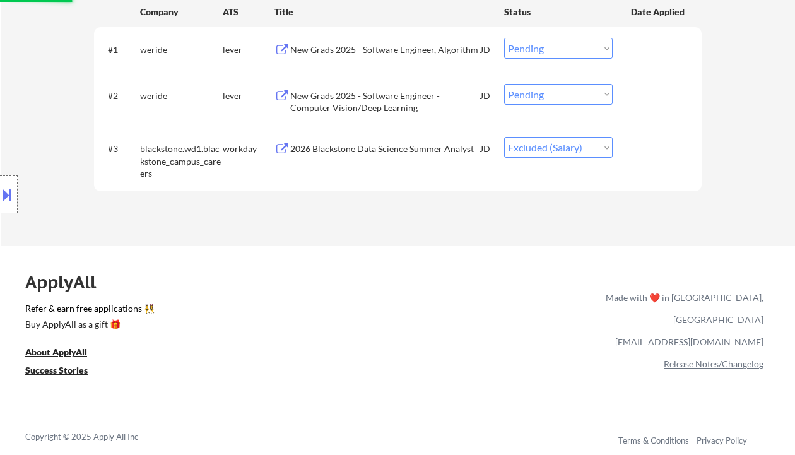
click at [422, 98] on div "New Grads 2025 - Software Engineer - Computer Vision/Deep Learning" at bounding box center [385, 102] width 190 height 25
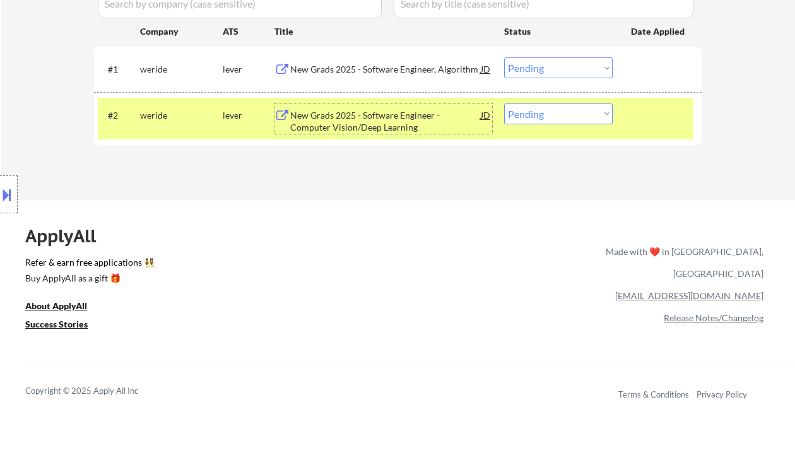
scroll to position [336, 0]
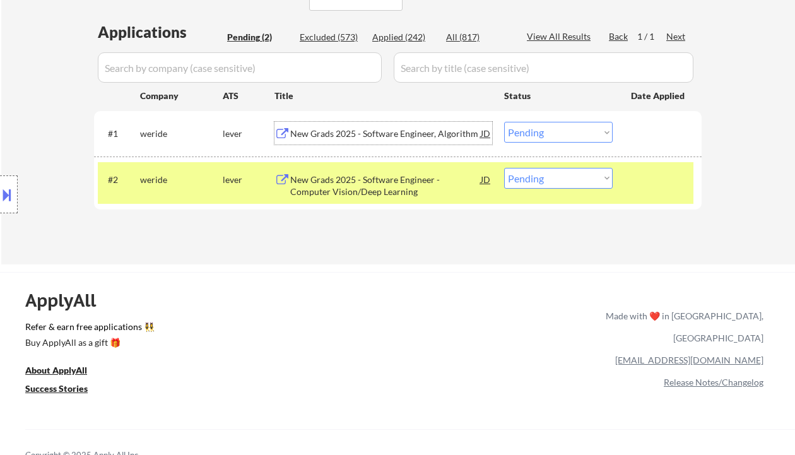
click at [381, 135] on div "New Grads 2025 - Software Engineer, Algorithm" at bounding box center [385, 133] width 190 height 13
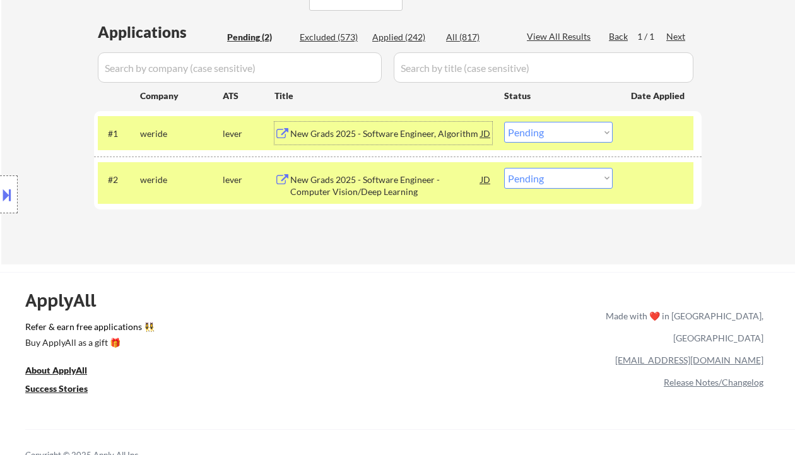
drag, startPoint x: 540, startPoint y: 127, endPoint x: 553, endPoint y: 141, distance: 19.6
click at [540, 127] on select "Choose an option... Pending Applied Excluded (Questions) Excluded (Expired) Exc…" at bounding box center [558, 132] width 108 height 21
select select ""excluded__other_""
click at [504, 122] on select "Choose an option... Pending Applied Excluded (Questions) Excluded (Expired) Exc…" at bounding box center [558, 132] width 108 height 21
drag, startPoint x: 546, startPoint y: 178, endPoint x: 564, endPoint y: 187, distance: 20.3
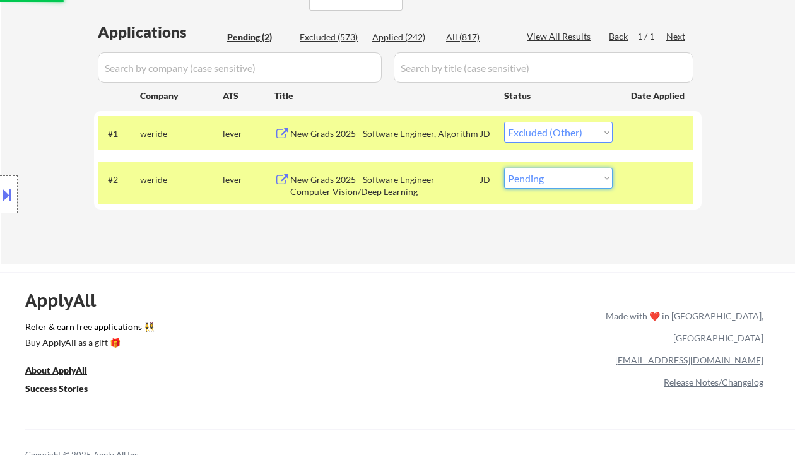
click at [546, 178] on select "Choose an option... Pending Applied Excluded (Questions) Excluded (Expired) Exc…" at bounding box center [558, 178] width 108 height 21
select select ""excluded__other_""
click at [504, 168] on select "Choose an option... Pending Applied Excluded (Questions) Excluded (Expired) Exc…" at bounding box center [558, 178] width 108 height 21
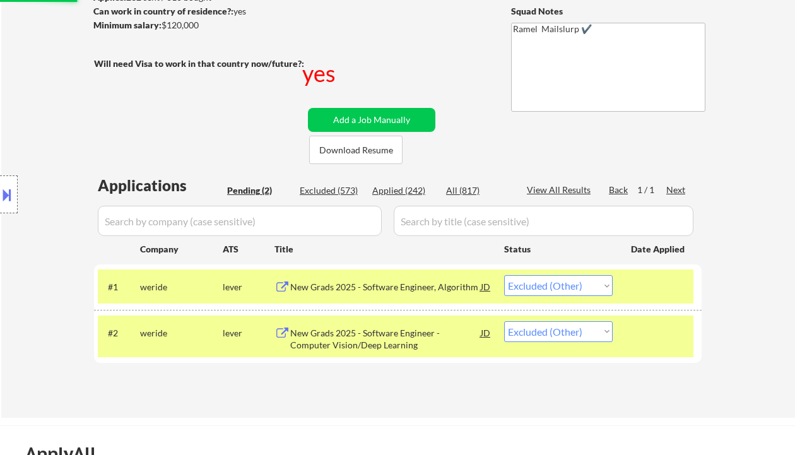
scroll to position [168, 0]
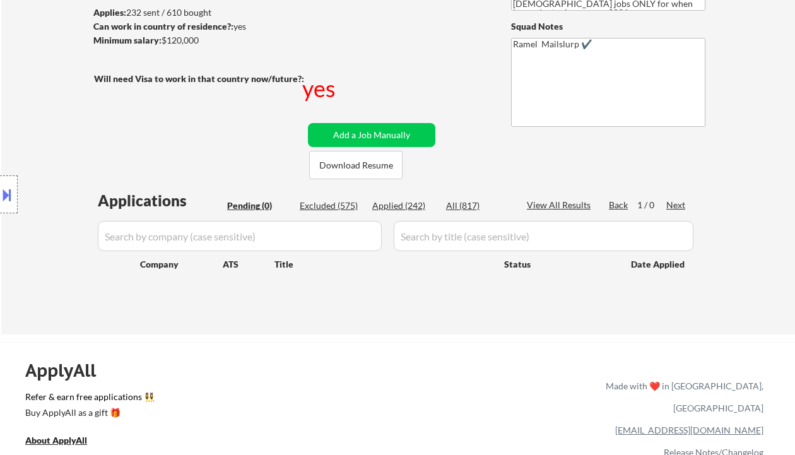
click at [21, 263] on div "Location Inclusions: country:US" at bounding box center [113, 195] width 226 height 234
click at [344, 307] on div "Applications Pending (0) Excluded (575) Applied (242) All (817) View All Result…" at bounding box center [397, 250] width 607 height 120
click at [397, 206] on div "Applied (242)" at bounding box center [403, 205] width 63 height 13
select select ""applied""
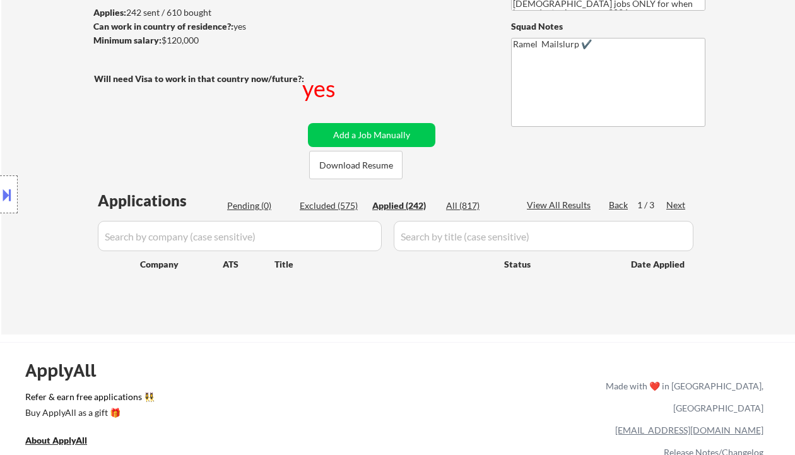
select select ""applied""
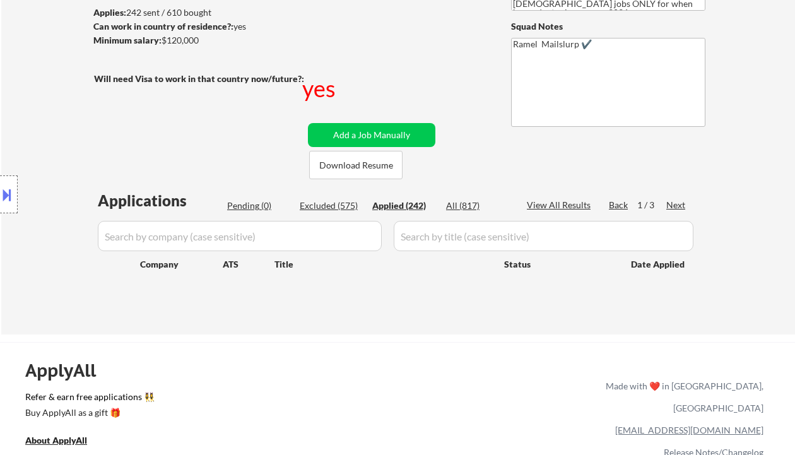
select select ""applied""
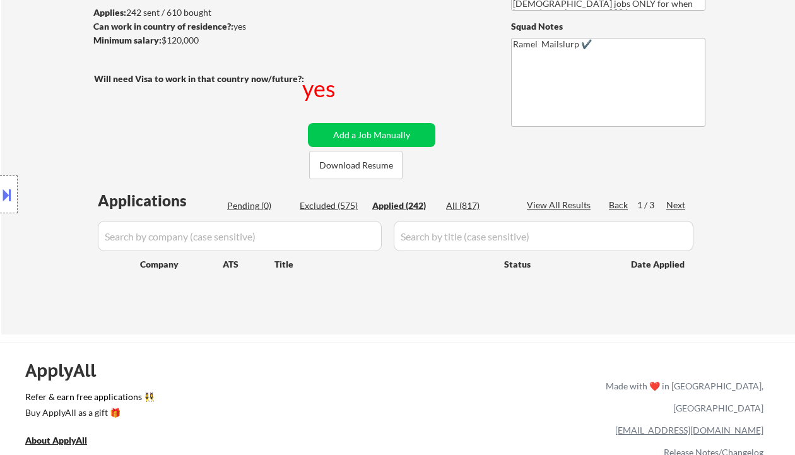
select select ""applied""
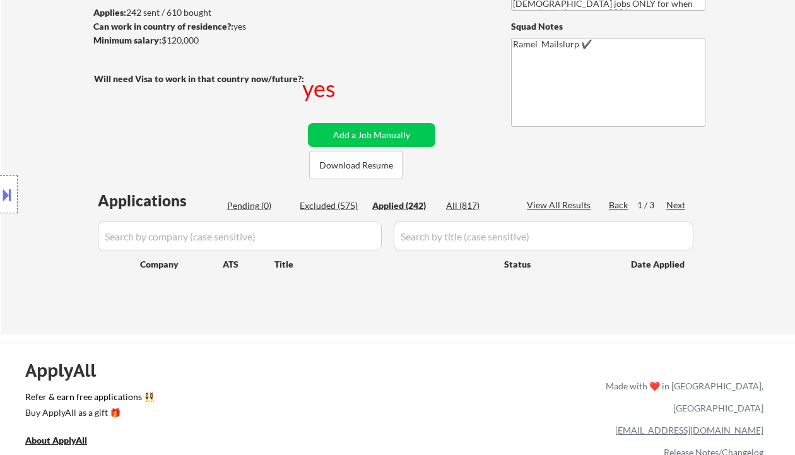
select select ""applied""
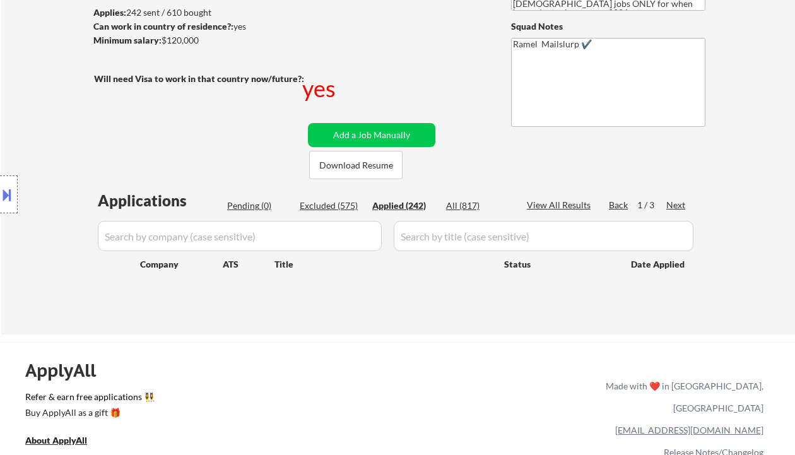
select select ""applied""
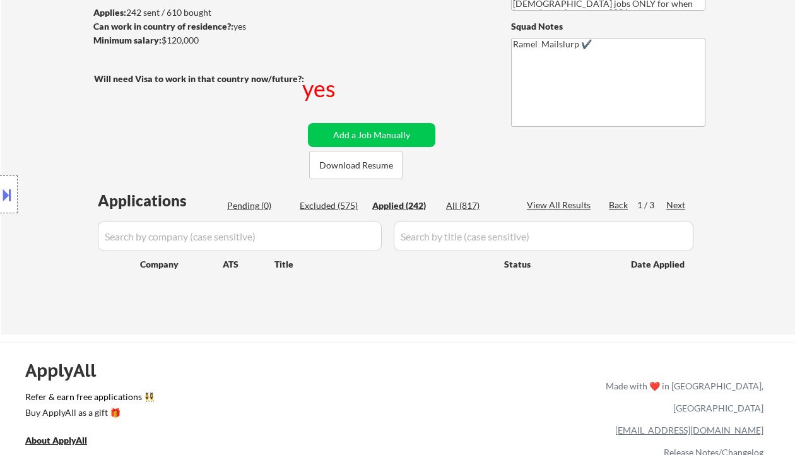
select select ""applied""
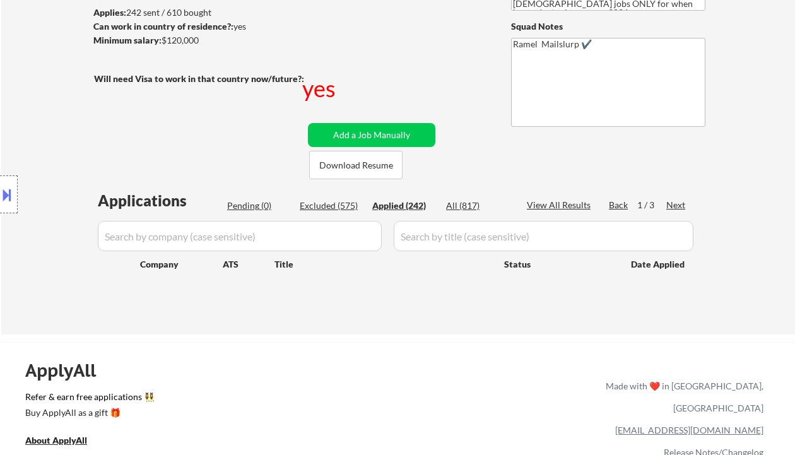
select select ""applied""
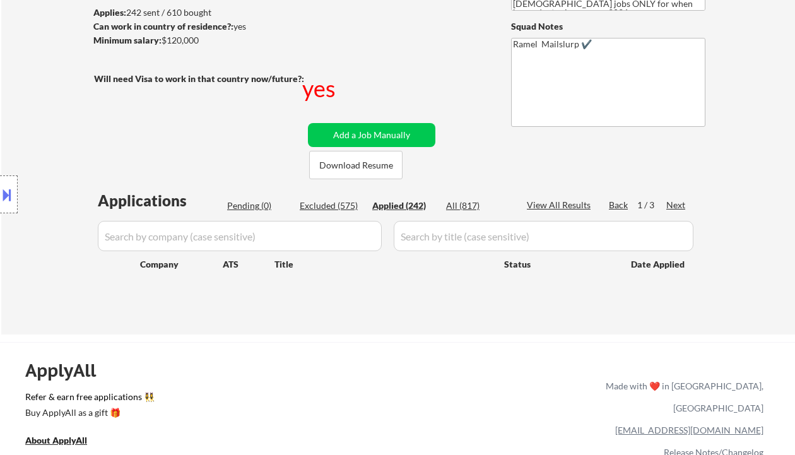
select select ""applied""
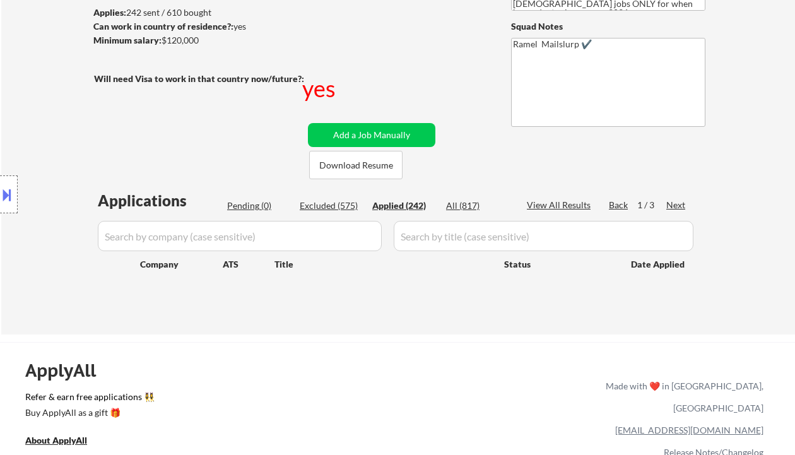
select select ""applied""
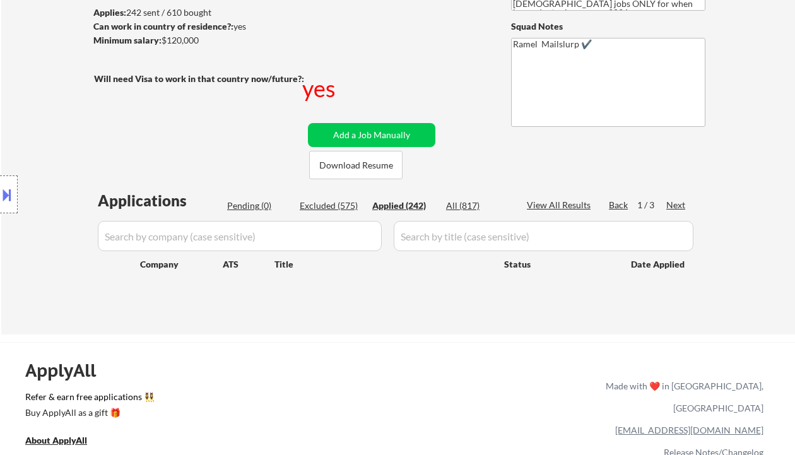
select select ""applied""
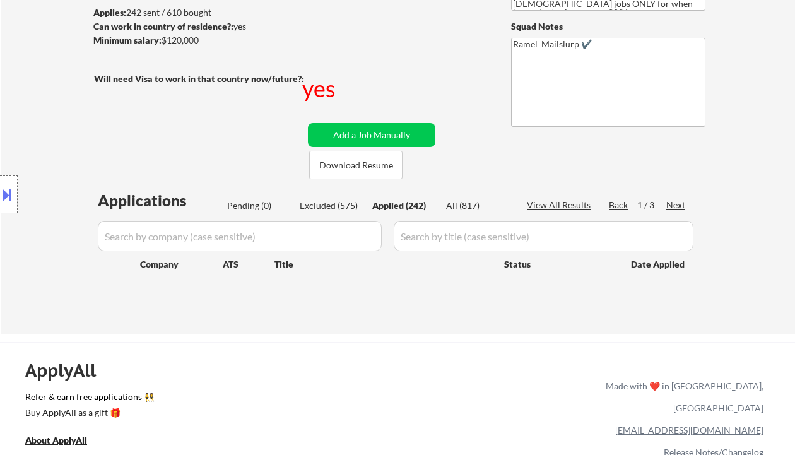
select select ""applied""
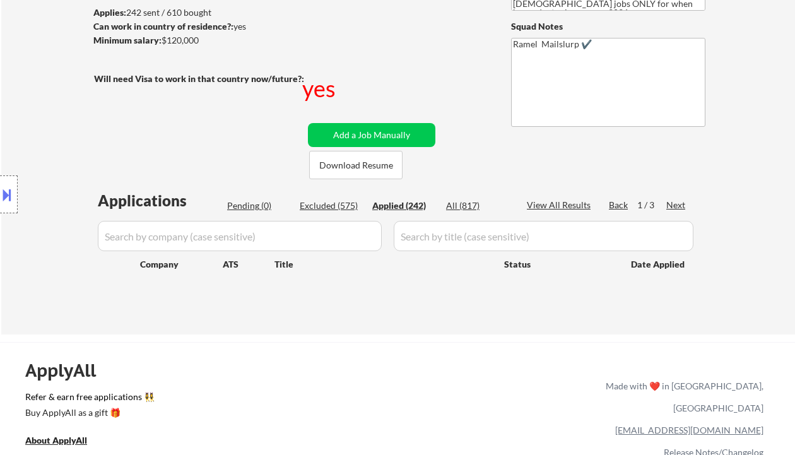
select select ""applied""
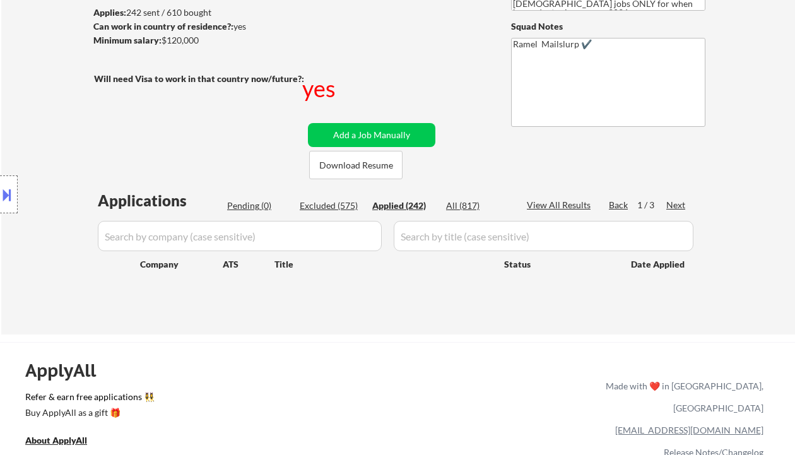
select select ""applied""
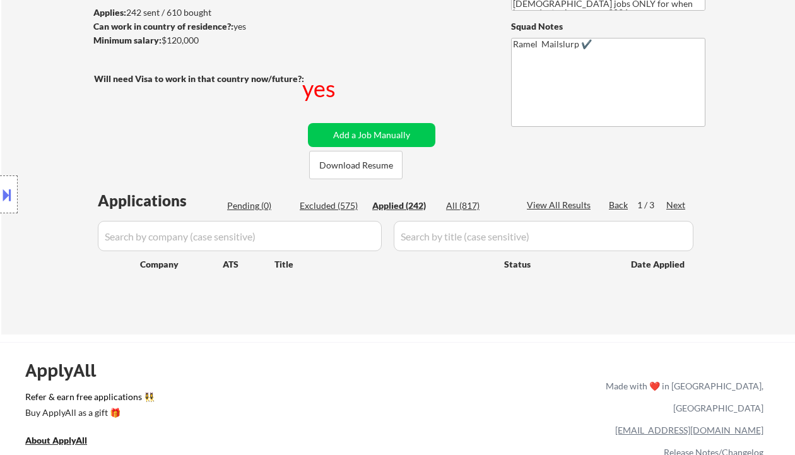
select select ""applied""
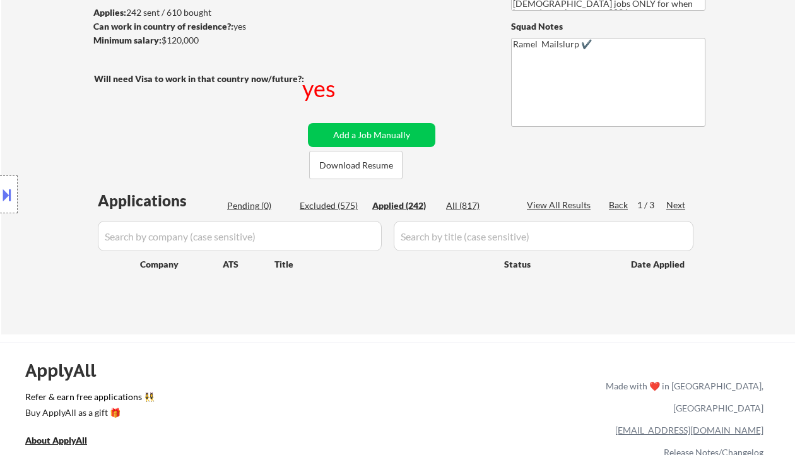
select select ""applied""
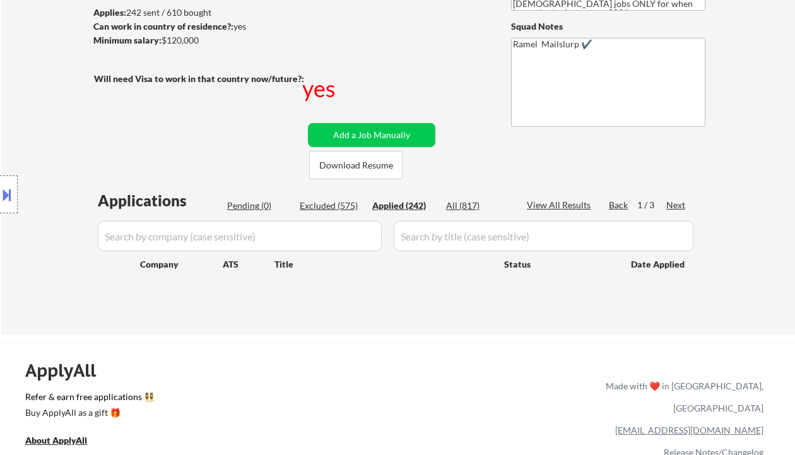
select select ""applied""
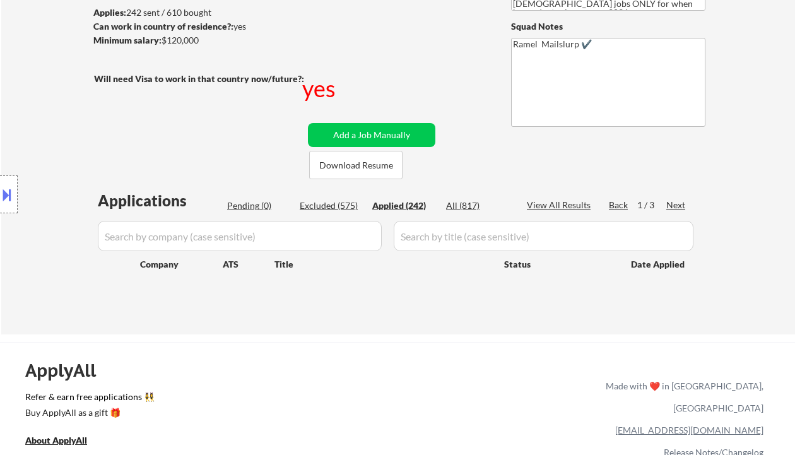
select select ""applied""
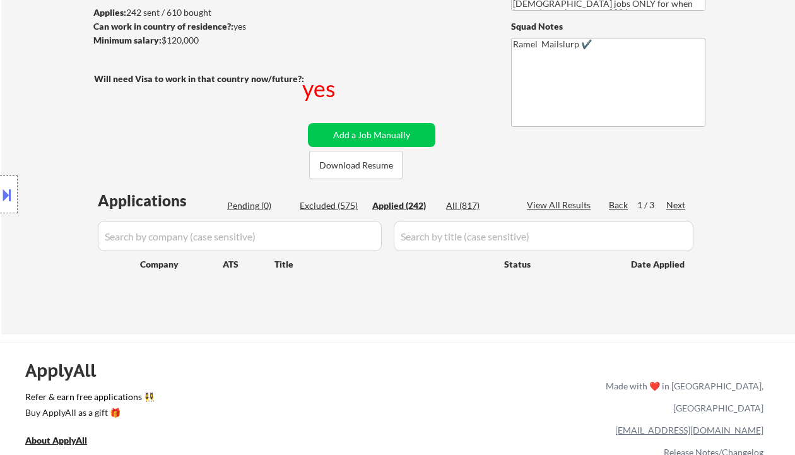
select select ""applied""
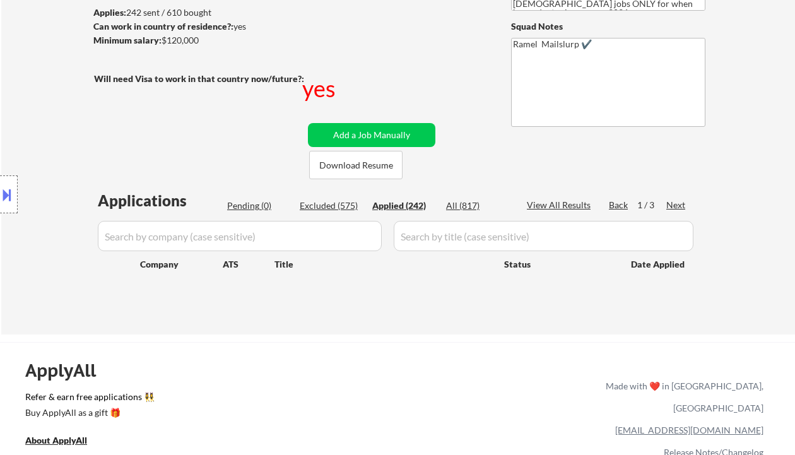
select select ""applied""
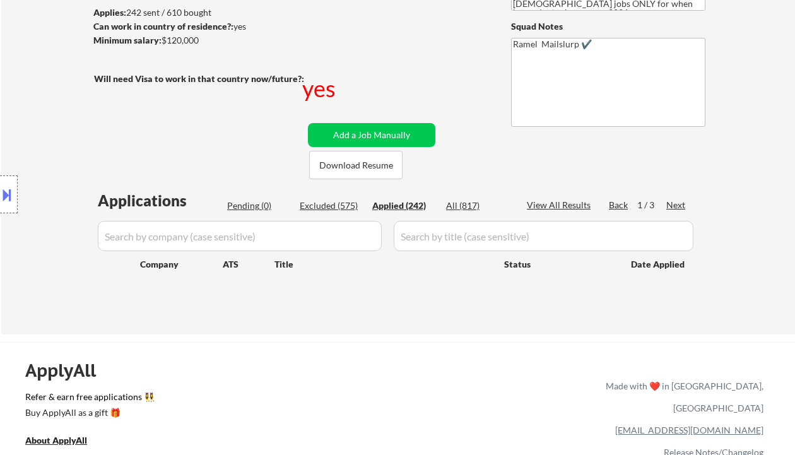
select select ""applied""
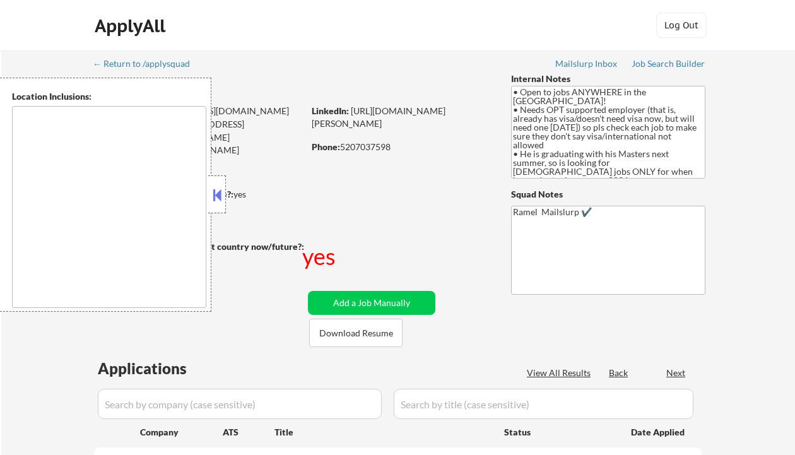
type textarea "country:US"
select select ""pending""
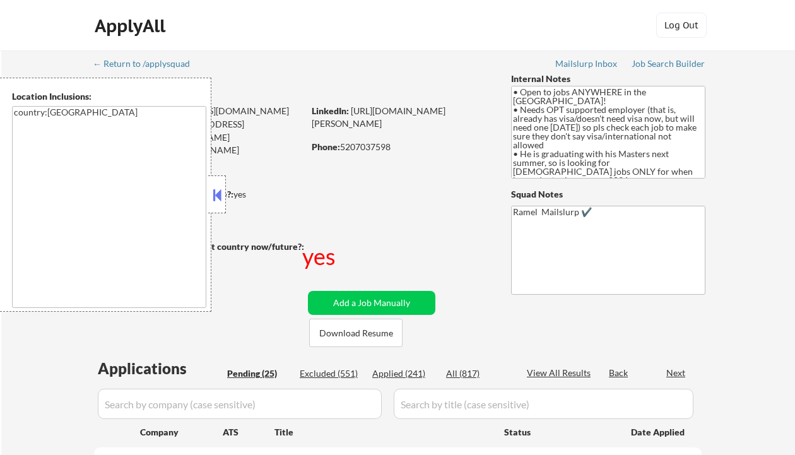
select select ""pending""
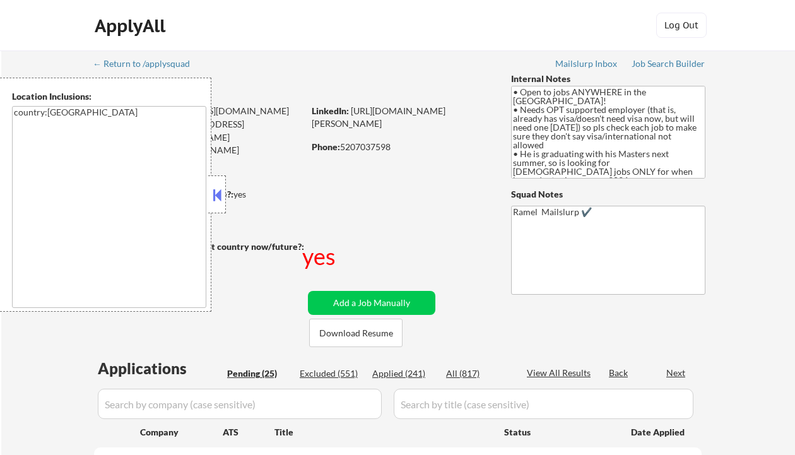
select select ""pending""
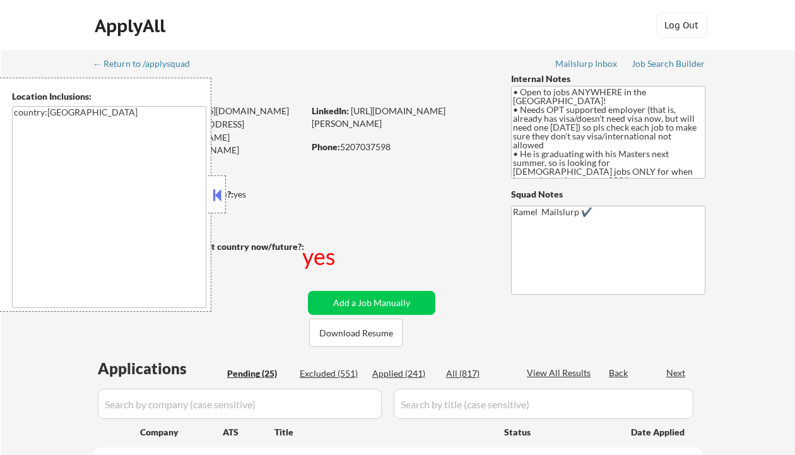
select select ""pending""
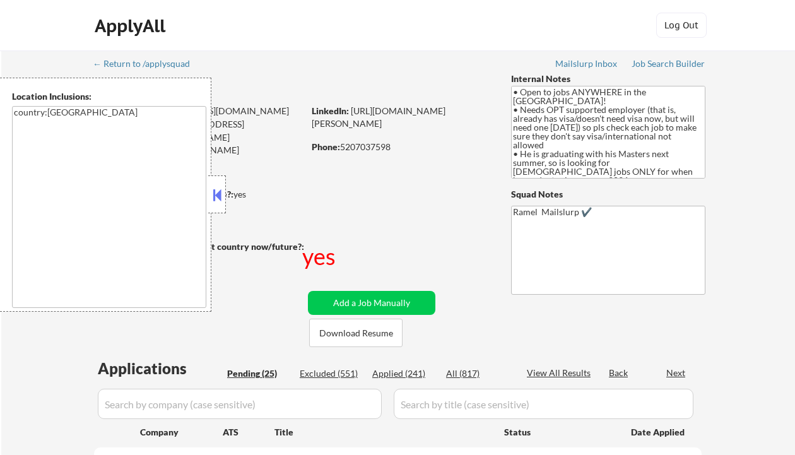
select select ""pending""
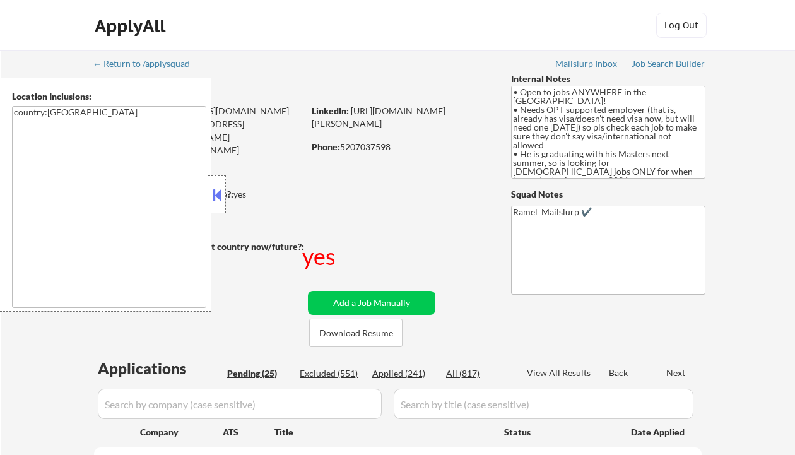
select select ""pending""
click at [416, 371] on div "Applied (241)" at bounding box center [403, 373] width 63 height 13
click at [214, 193] on button at bounding box center [217, 194] width 14 height 19
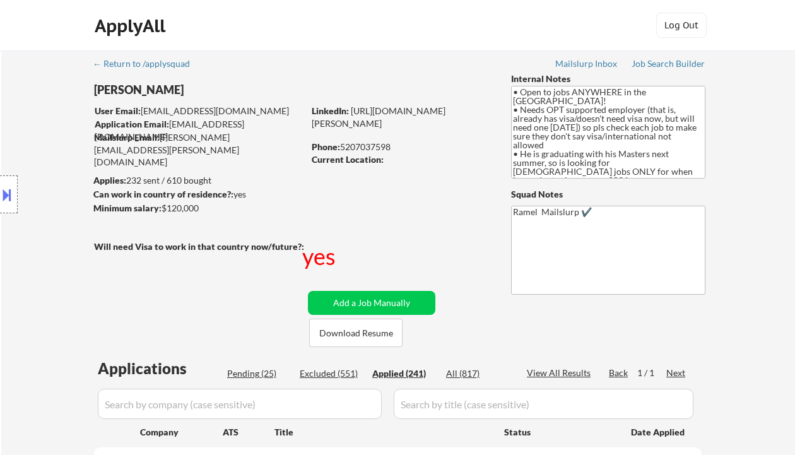
select select ""applied""
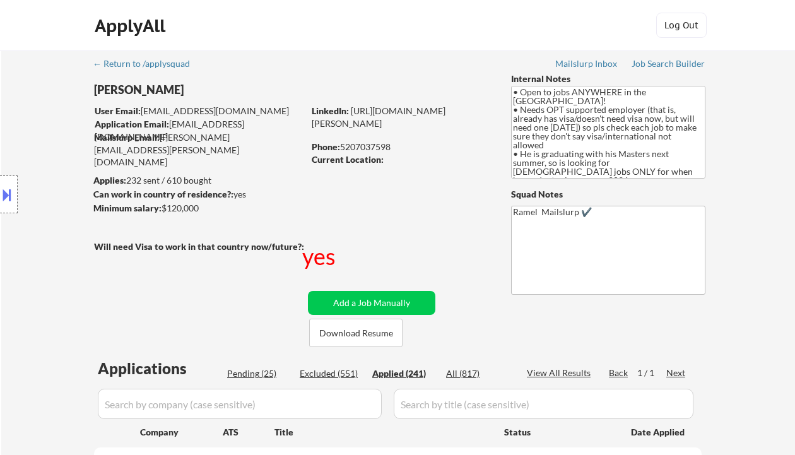
select select ""applied""
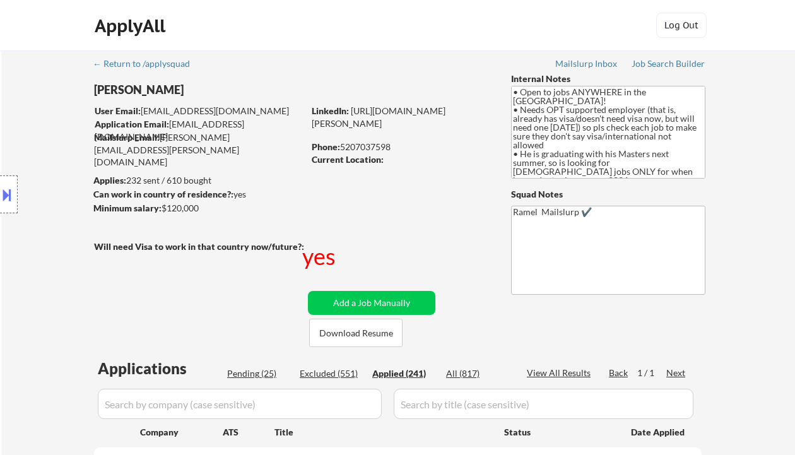
select select ""applied""
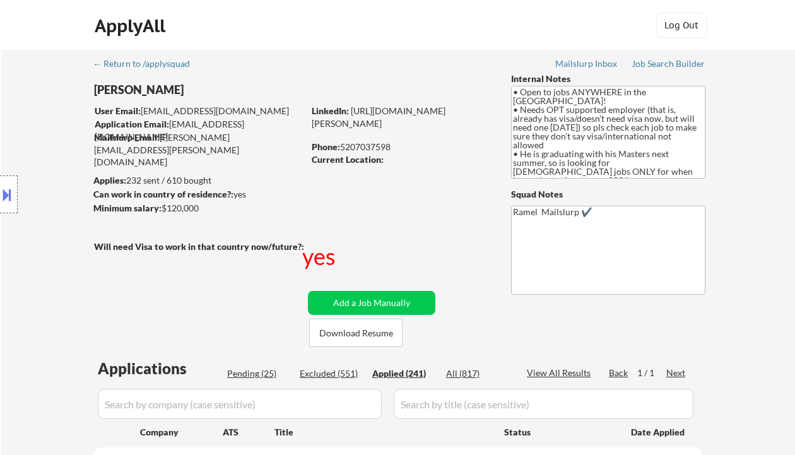
select select ""applied""
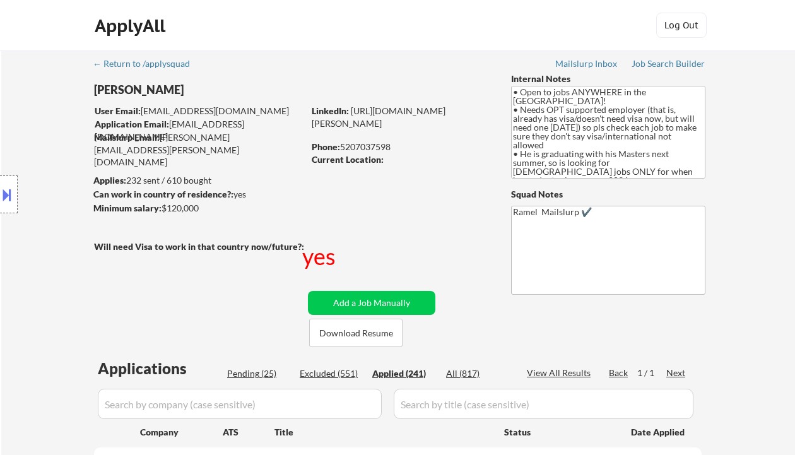
select select ""applied""
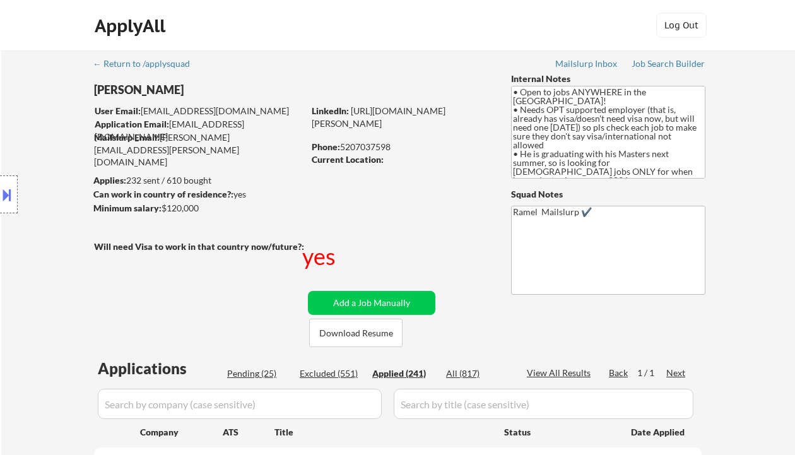
select select ""applied""
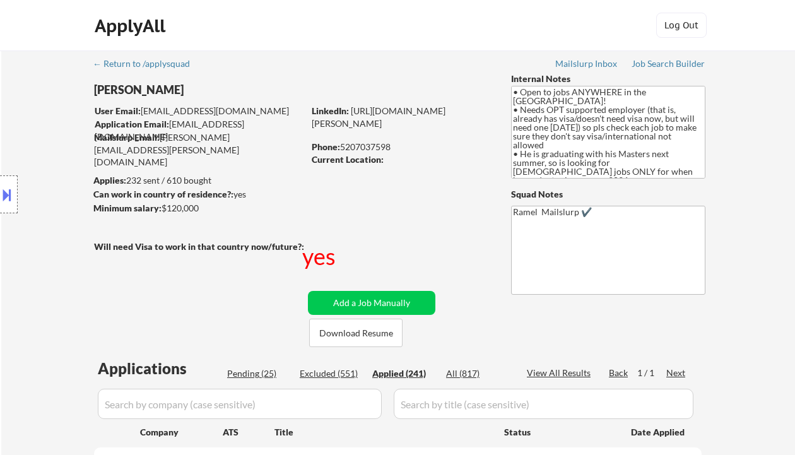
select select ""applied""
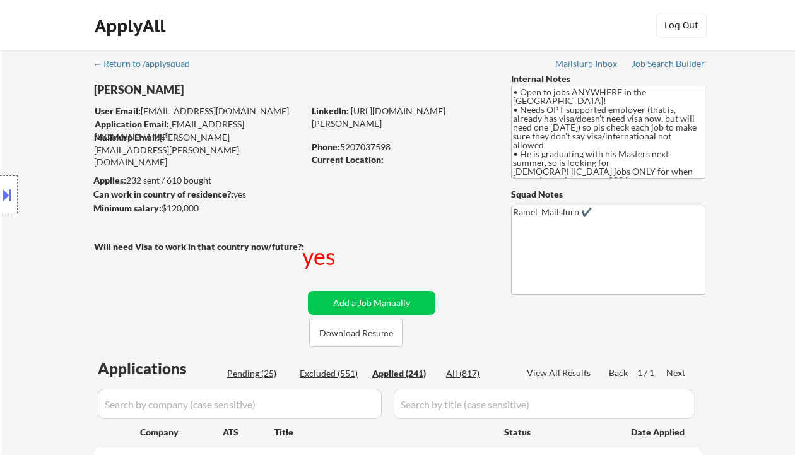
select select ""applied""
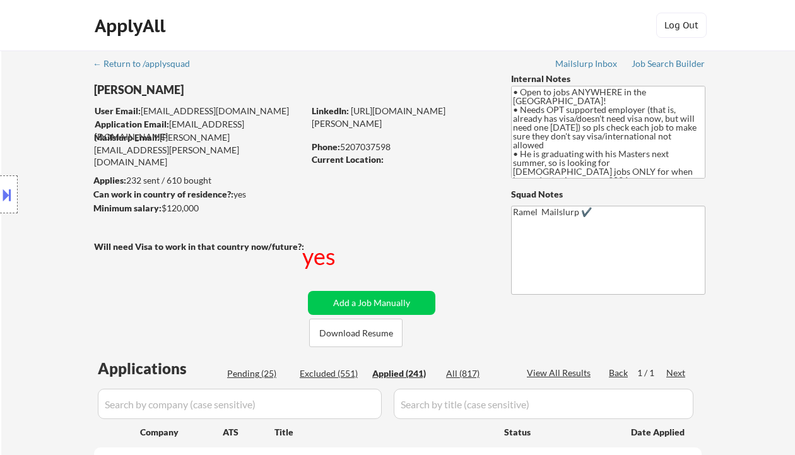
select select ""applied""
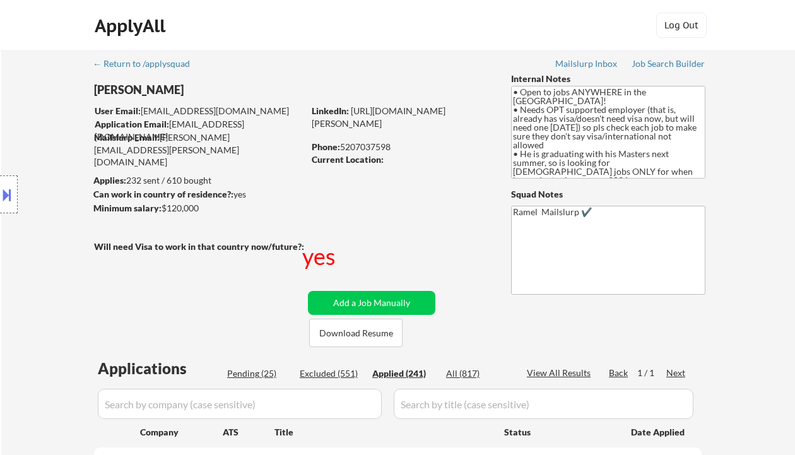
select select ""applied""
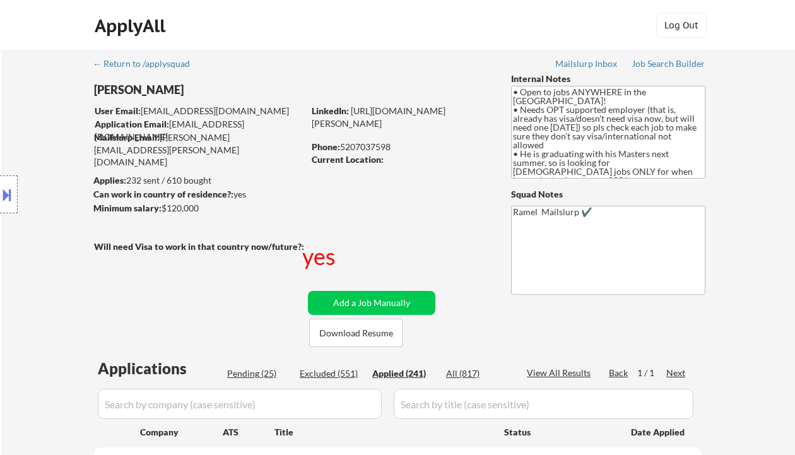
select select ""applied""
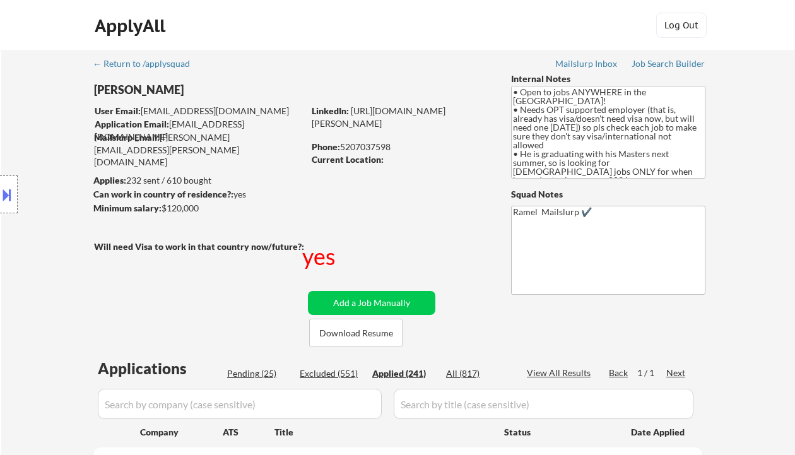
select select ""applied""
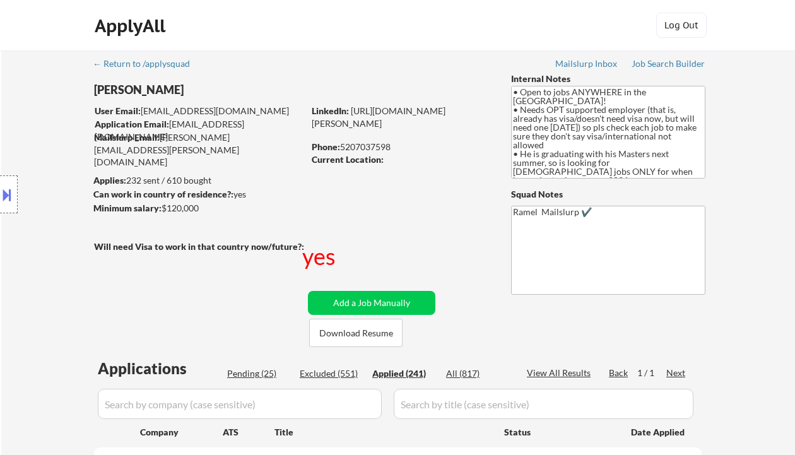
select select ""applied""
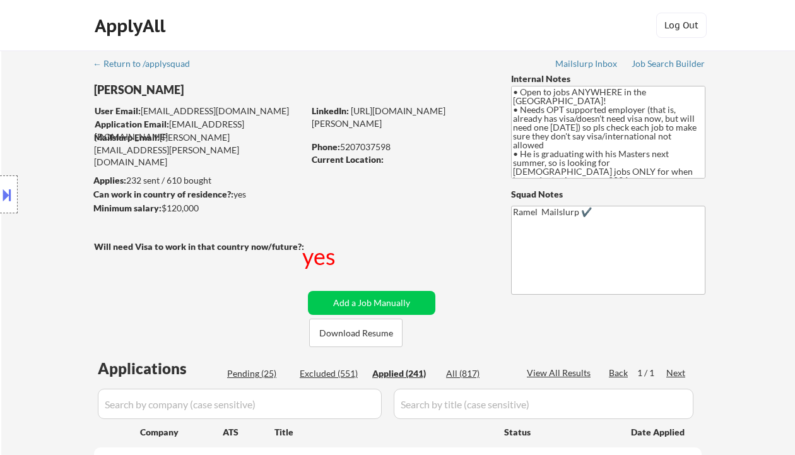
select select ""applied""
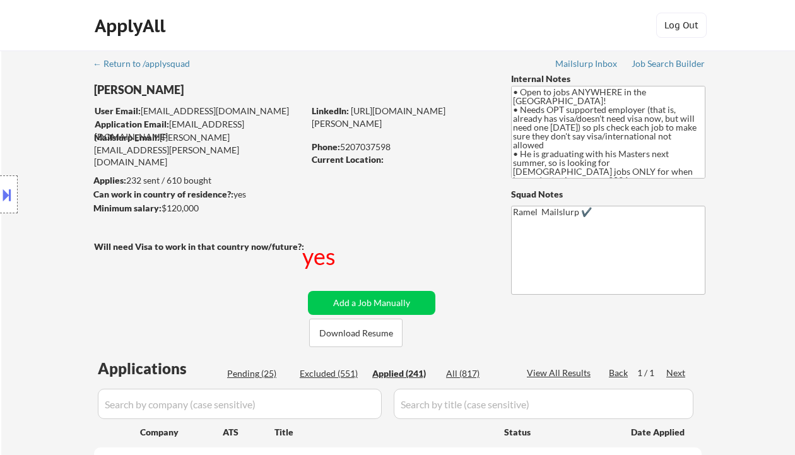
select select ""applied""
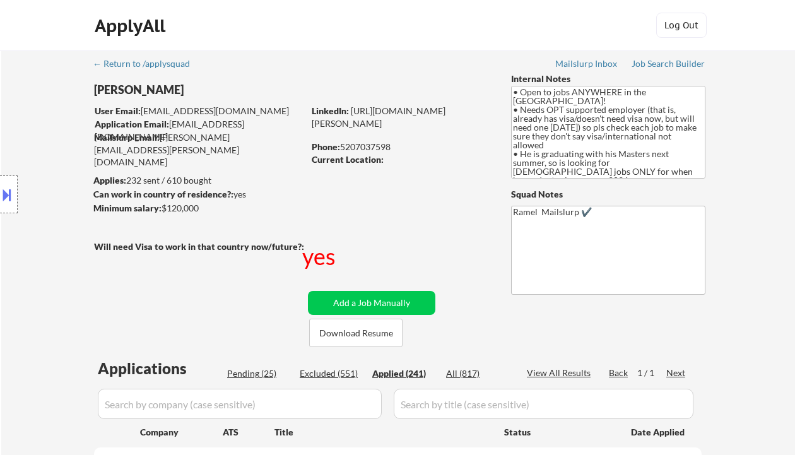
select select ""applied""
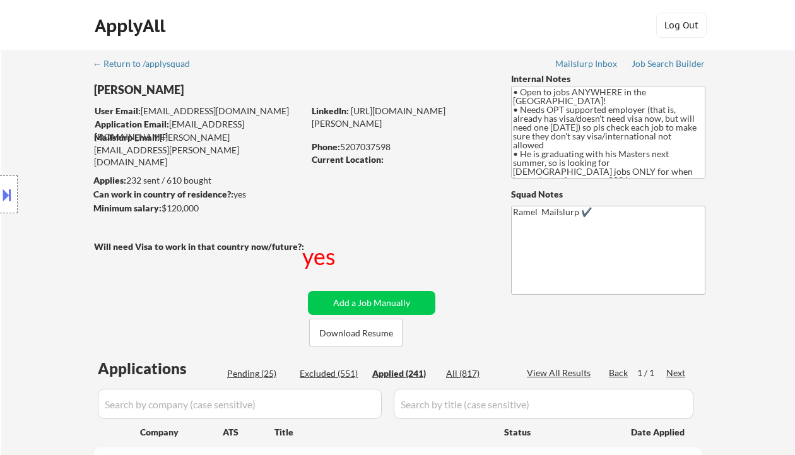
select select ""applied""
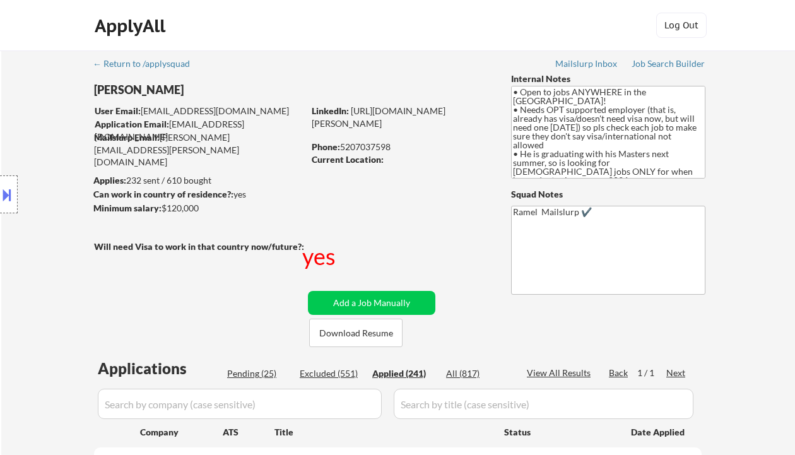
select select ""applied""
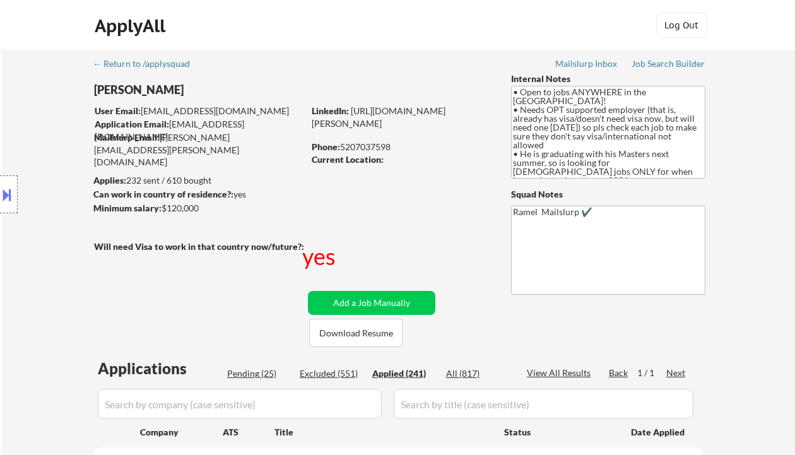
select select ""applied""
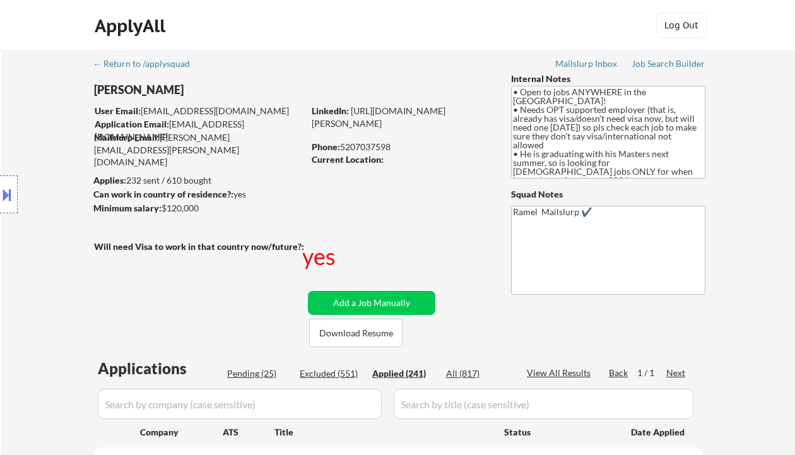
select select ""applied""
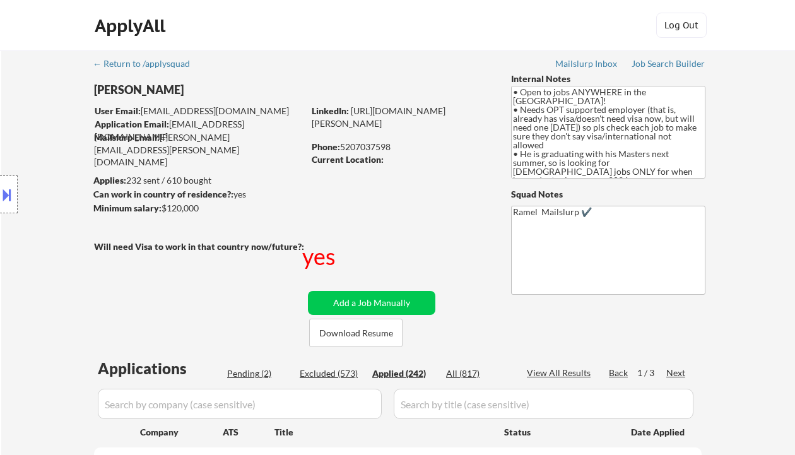
select select ""applied""
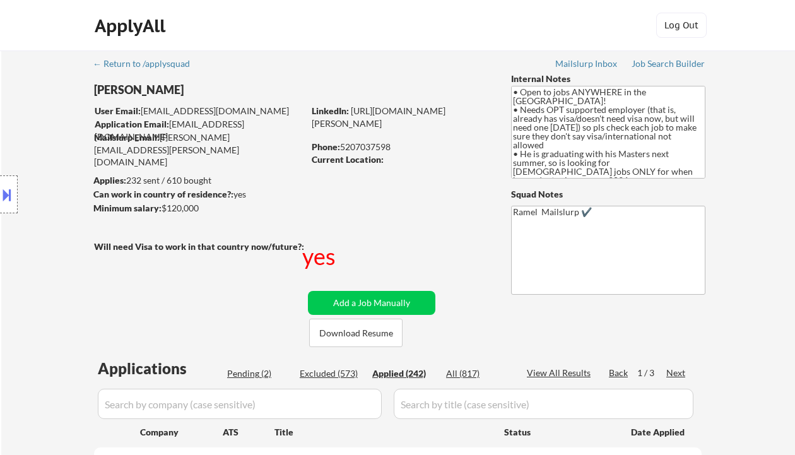
select select ""applied""
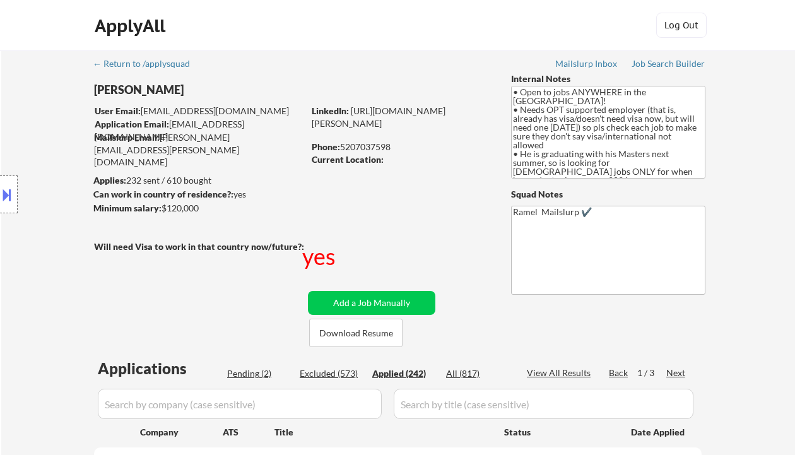
select select ""applied""
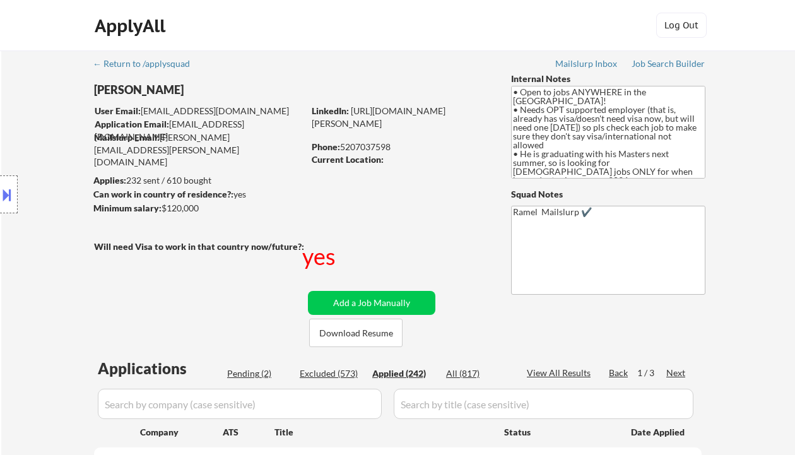
select select ""applied""
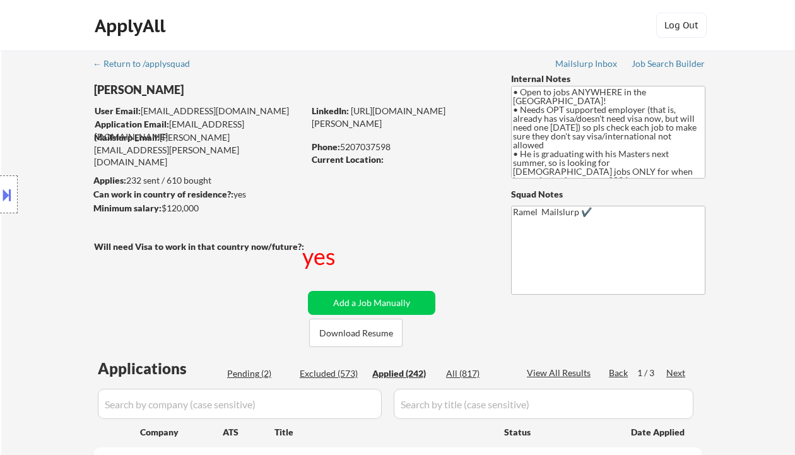
select select ""applied""
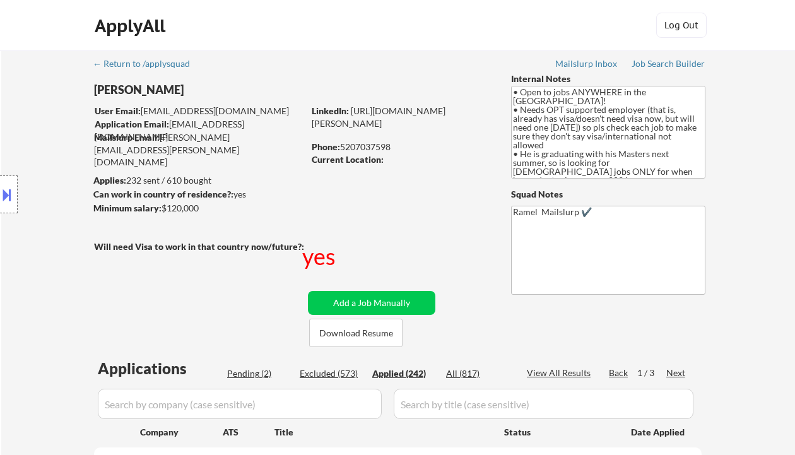
select select ""applied""
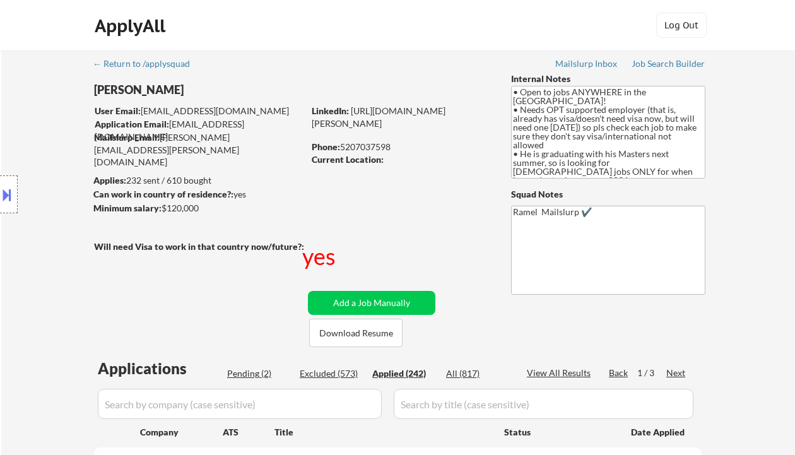
select select ""applied""
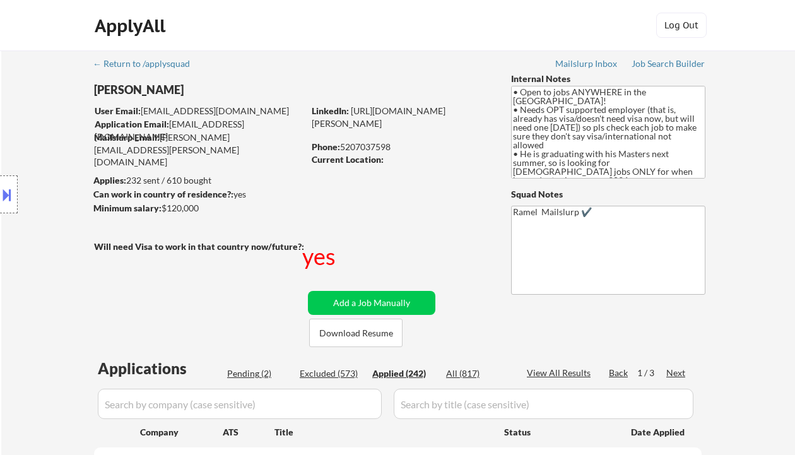
select select ""applied""
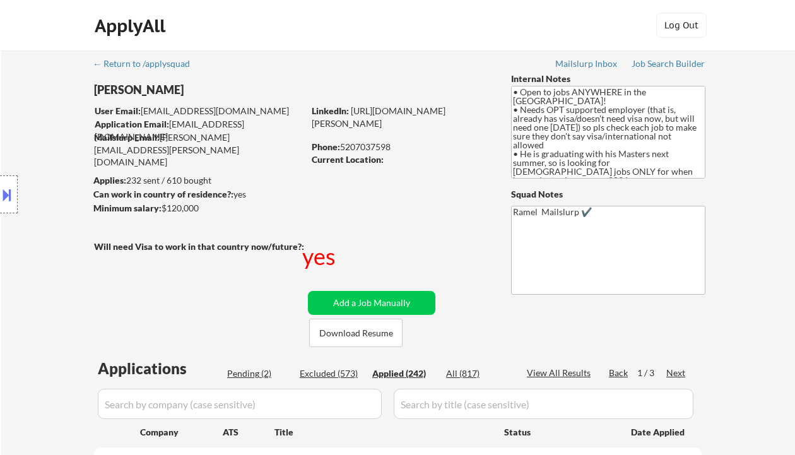
select select ""applied""
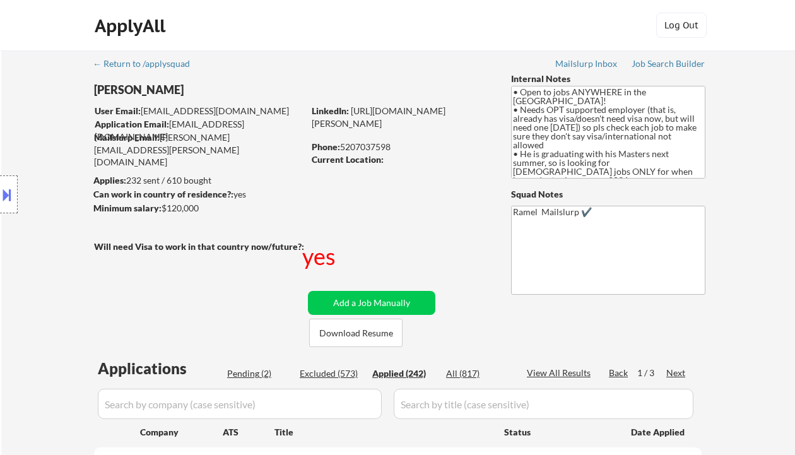
select select ""applied""
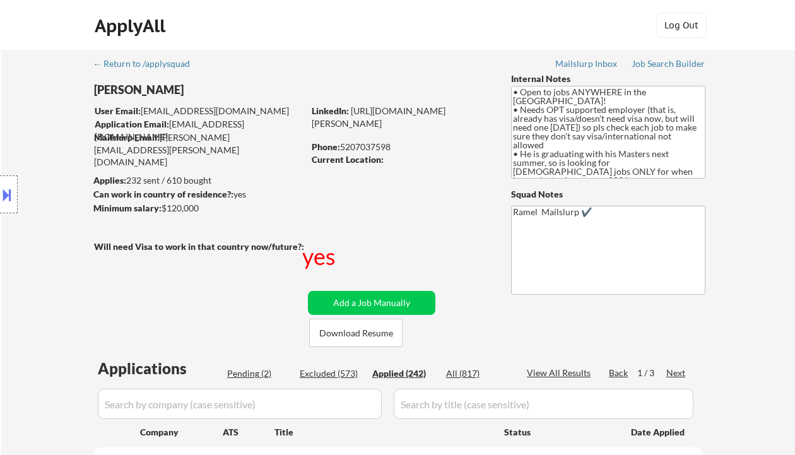
select select ""applied""
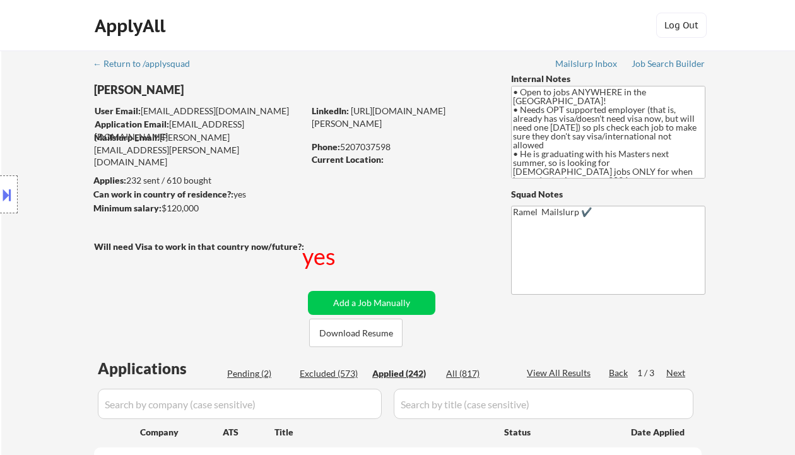
select select ""applied""
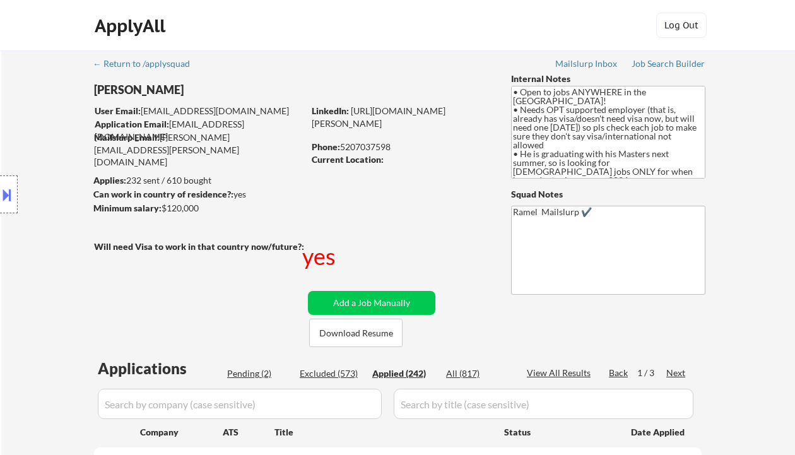
select select ""applied""
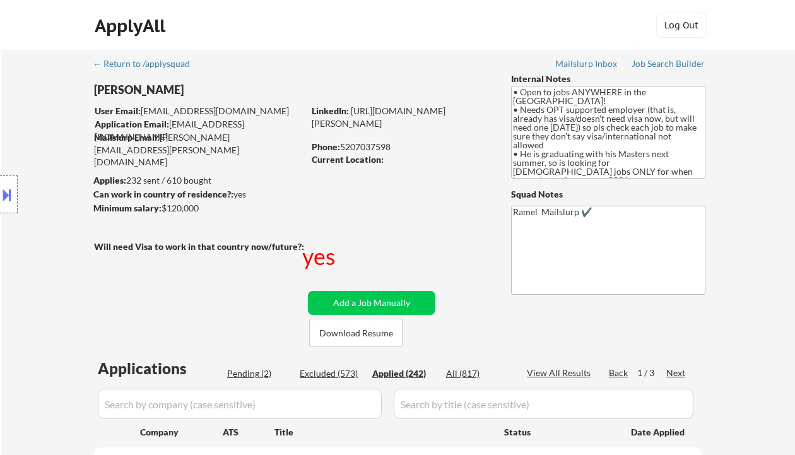
select select ""applied""
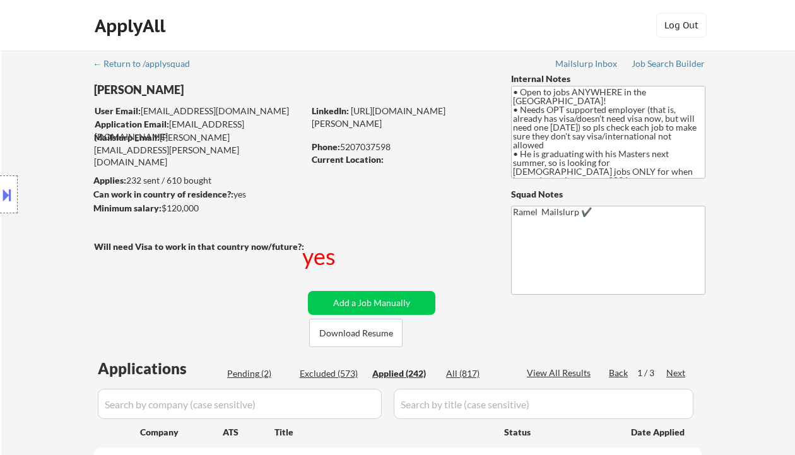
select select ""applied""
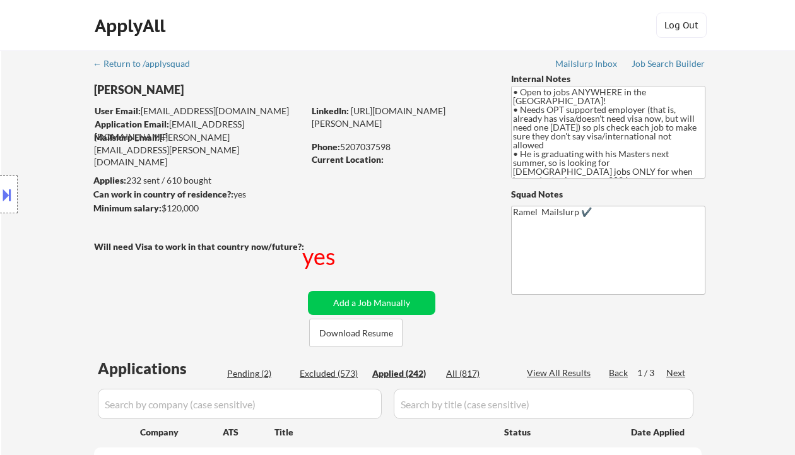
select select ""applied""
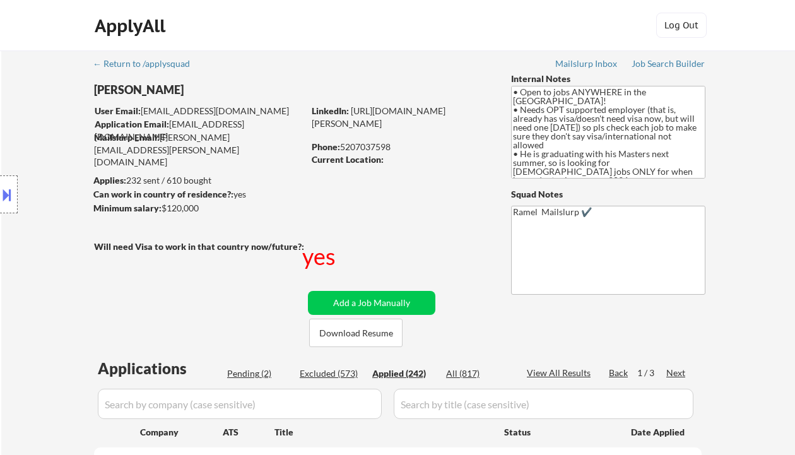
select select ""applied""
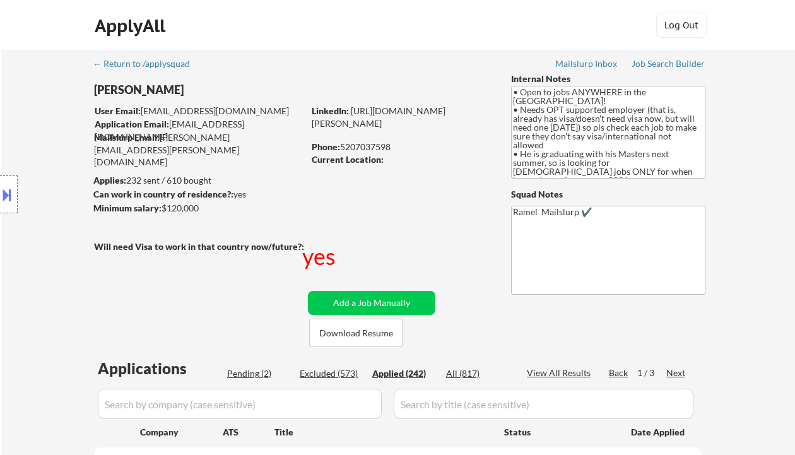
select select ""applied""
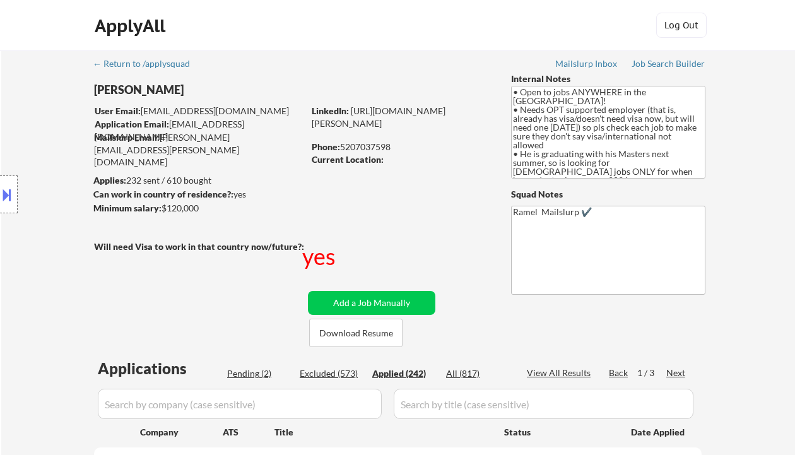
select select ""applied""
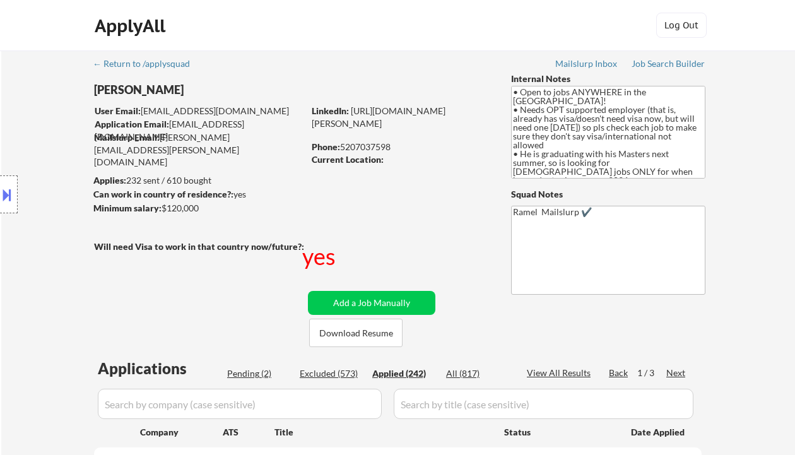
select select ""applied""
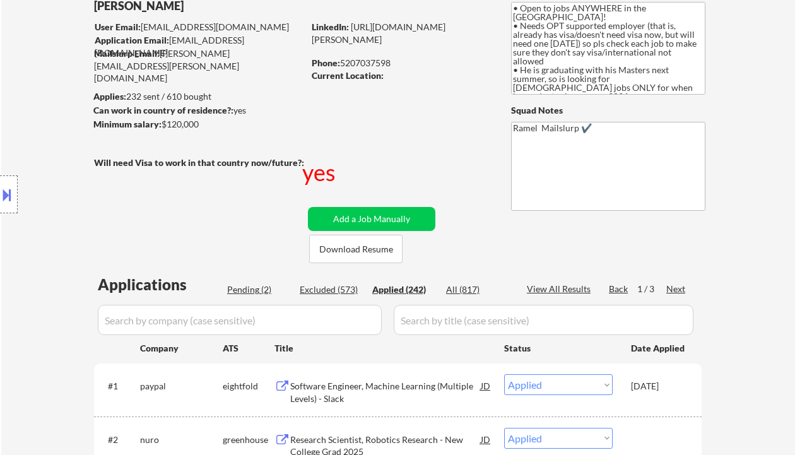
scroll to position [84, 0]
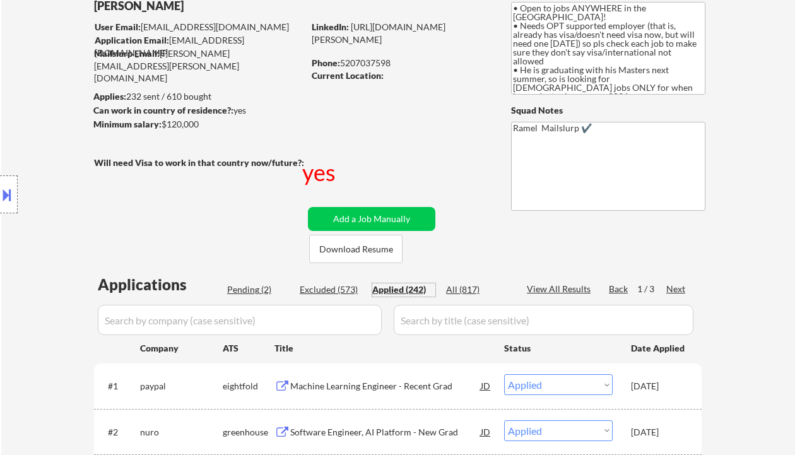
click at [424, 291] on div "Applied (242)" at bounding box center [403, 289] width 63 height 13
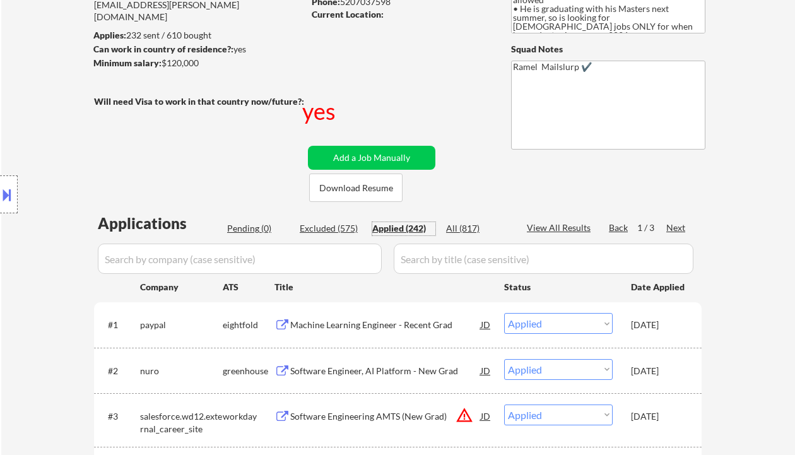
scroll to position [168, 0]
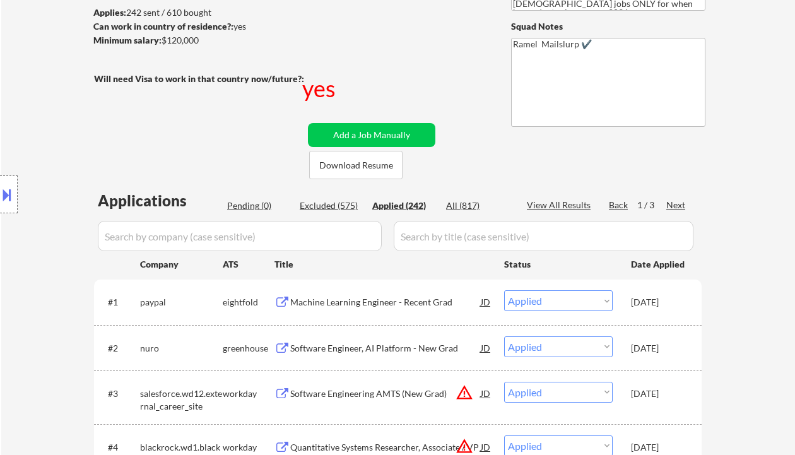
click at [4, 249] on div "Location Inclusions: country:US" at bounding box center [113, 195] width 226 height 234
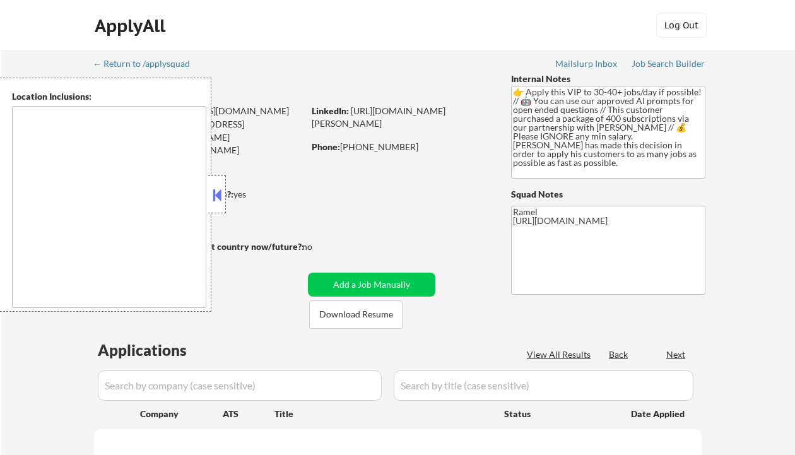
drag, startPoint x: 207, startPoint y: 204, endPoint x: 213, endPoint y: 200, distance: 7.2
click at [207, 204] on div "Location Inclusions:" at bounding box center [105, 195] width 211 height 234
click at [214, 200] on button at bounding box center [217, 194] width 14 height 19
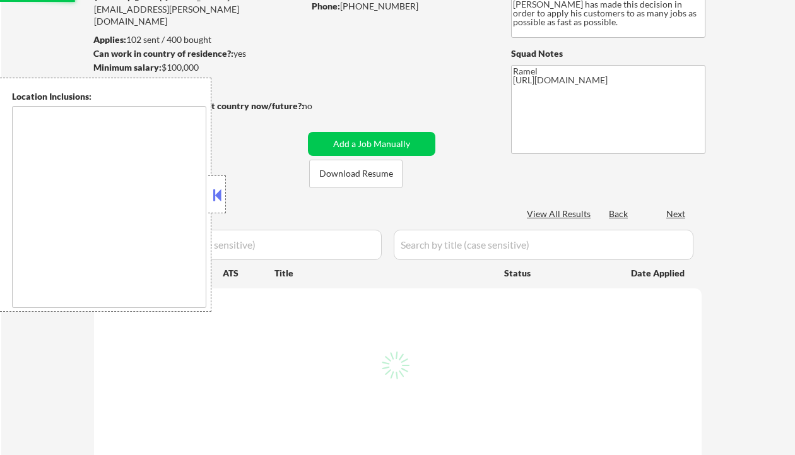
scroll to position [168, 0]
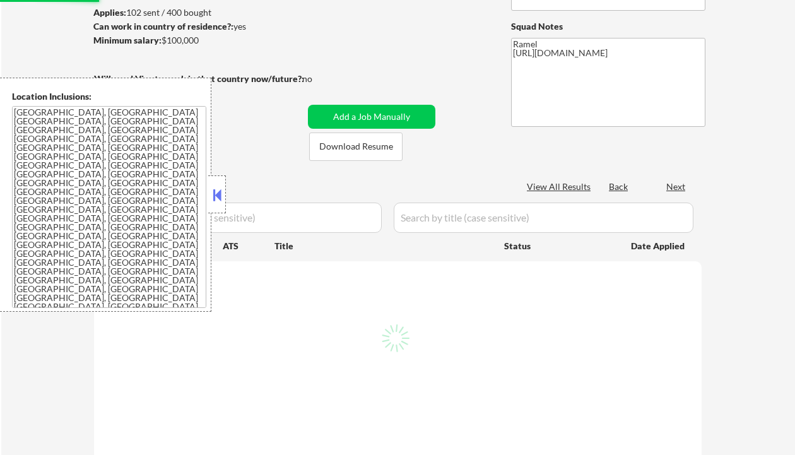
select select ""pending""
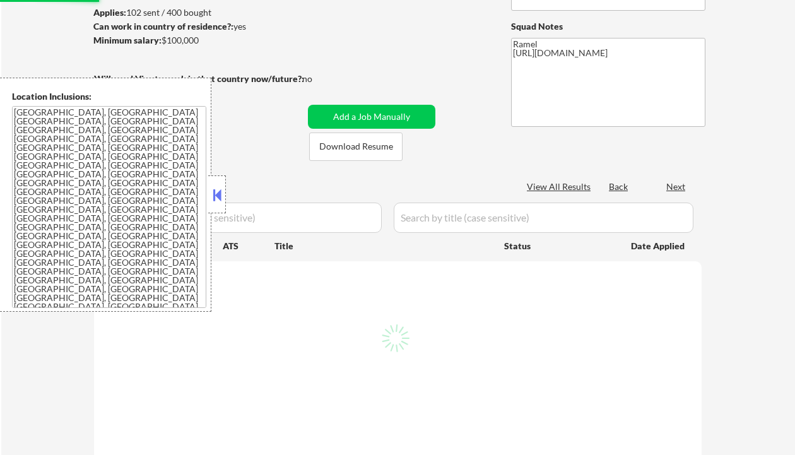
select select ""pending""
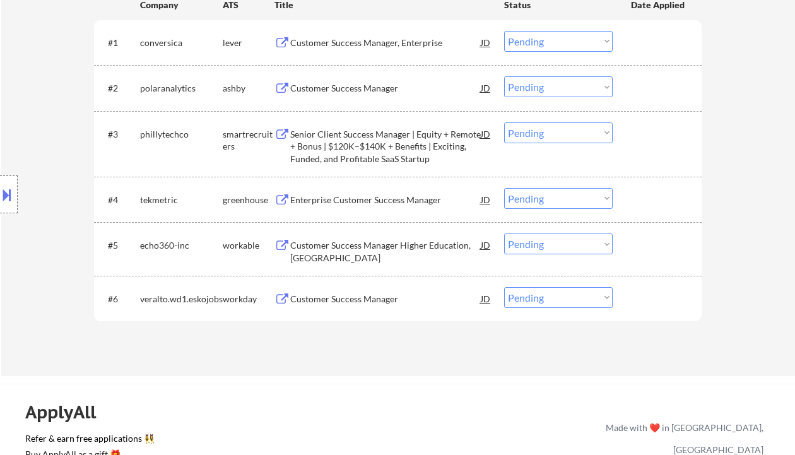
scroll to position [336, 0]
